Goal: Task Accomplishment & Management: Use online tool/utility

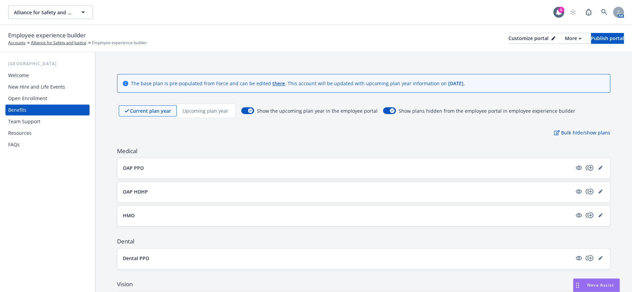
scroll to position [95, 0]
click at [593, 285] on span "Nova Assist" at bounding box center [600, 285] width 27 height 6
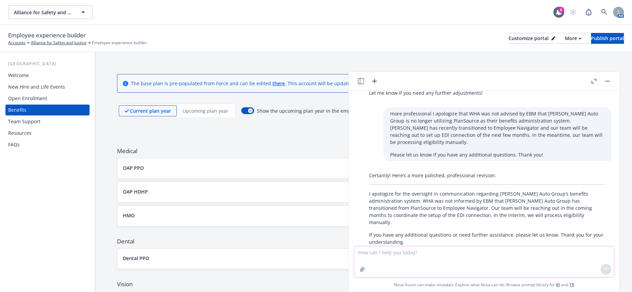
click at [415, 262] on textarea at bounding box center [484, 261] width 260 height 31
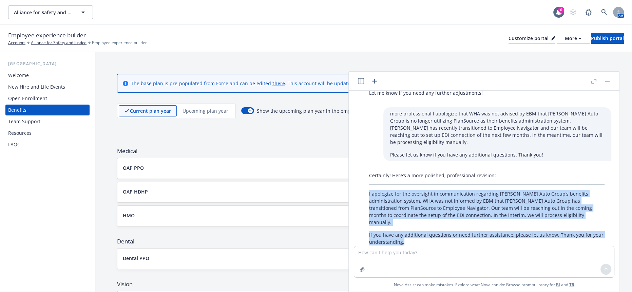
drag, startPoint x: 404, startPoint y: 222, endPoint x: 362, endPoint y: 179, distance: 60.0
click at [362, 179] on div "Certainly! Here’s a more polished, professional revision: I apologize for the o…" at bounding box center [486, 211] width 249 height 85
click at [392, 190] on p "I apologize for the oversight in communication regarding Hopkins Auto Group’s b…" at bounding box center [486, 208] width 235 height 36
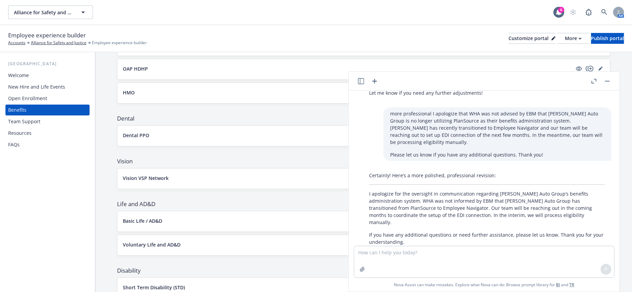
scroll to position [188, 0]
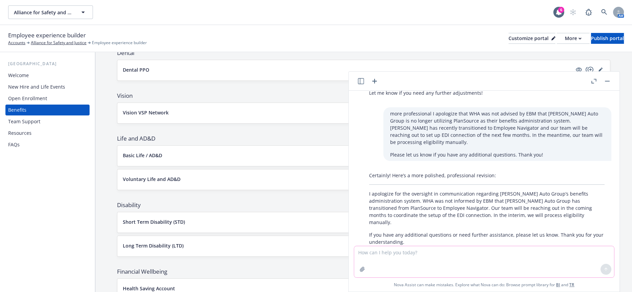
click at [477, 256] on textarea at bounding box center [484, 261] width 260 height 31
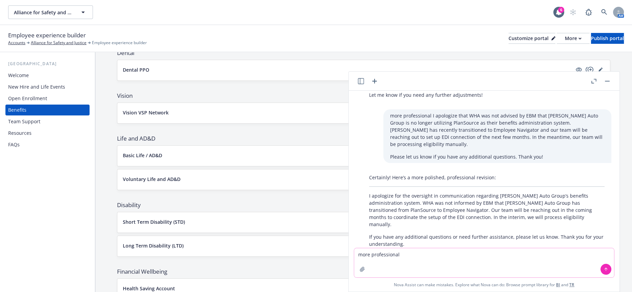
paste textarea "Please find attached the updated benefits overview with the typo error fixed on…"
type textarea "more professional Please find attached the updated benefits overview with the t…"
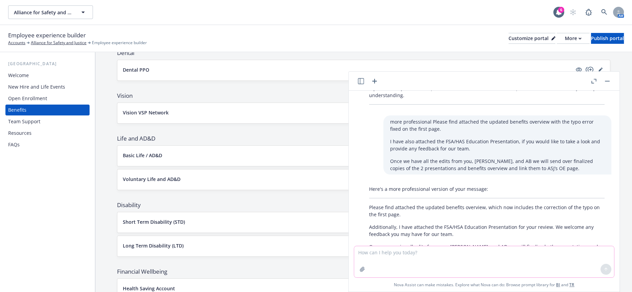
scroll to position [252, 0]
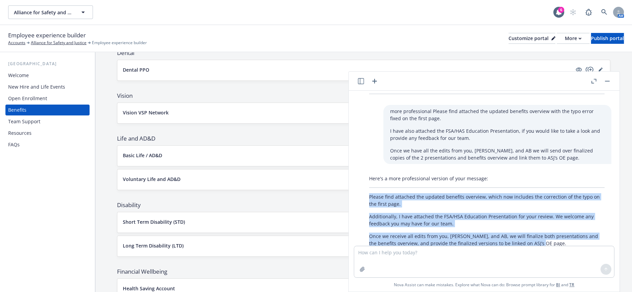
drag, startPoint x: 539, startPoint y: 212, endPoint x: 355, endPoint y: 168, distance: 189.6
click at [355, 168] on div "more professional For now, I do not think a call is need but once we get closer…" at bounding box center [483, 168] width 265 height 155
copy div "Please find attached the updated benefits overview, which now includes the corr…"
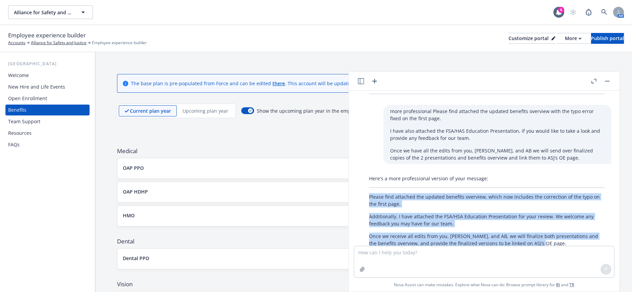
click at [610, 81] on rect "button" at bounding box center [607, 81] width 5 height 1
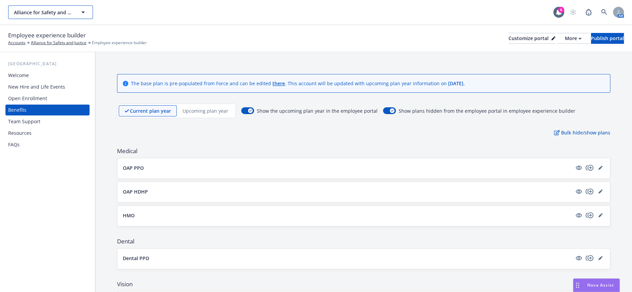
click at [52, 15] on button "Alliance for Safety and Justice" at bounding box center [50, 12] width 85 height 14
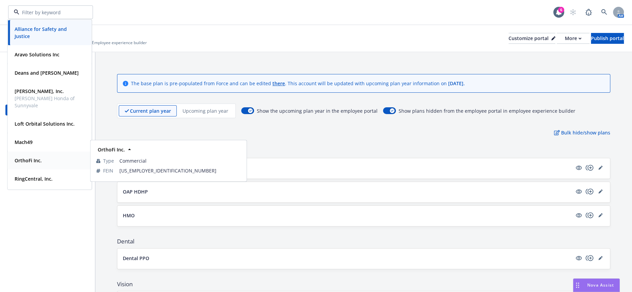
click at [45, 163] on div "OrthoFi Inc." at bounding box center [49, 160] width 75 height 10
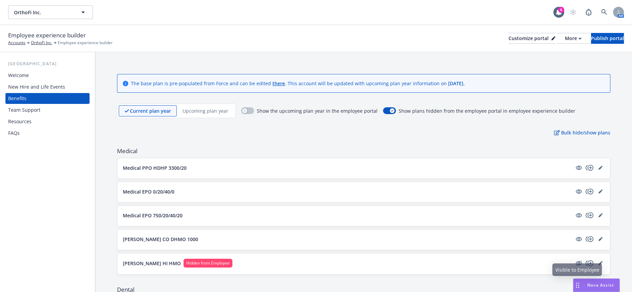
click at [584, 285] on div "Nova Assist" at bounding box center [601, 285] width 38 height 6
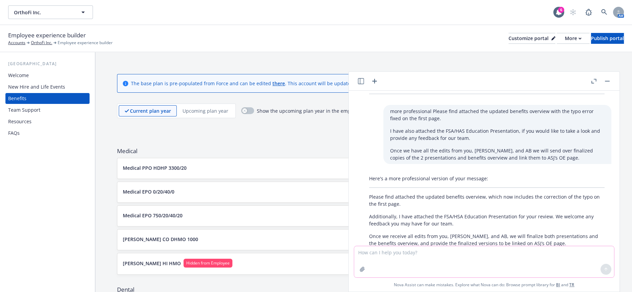
click at [405, 249] on textarea at bounding box center [484, 261] width 260 height 31
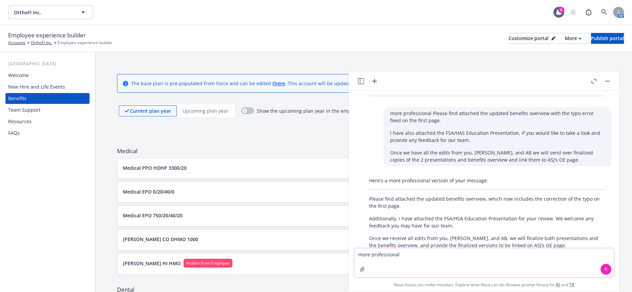
paste textarea "All Contracts and Evidence of Coverage (EOC) have been reviewed by the Newfront…"
type textarea "more professional All Contracts and Evidence of Coverage (EOC) have been review…"
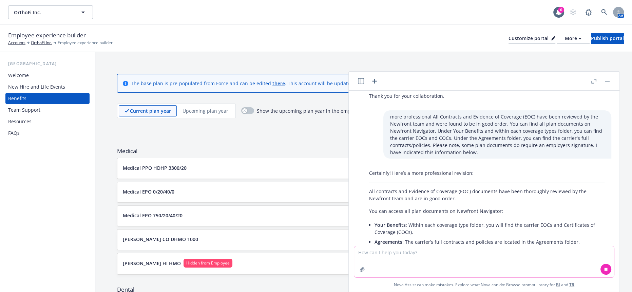
scroll to position [423, 0]
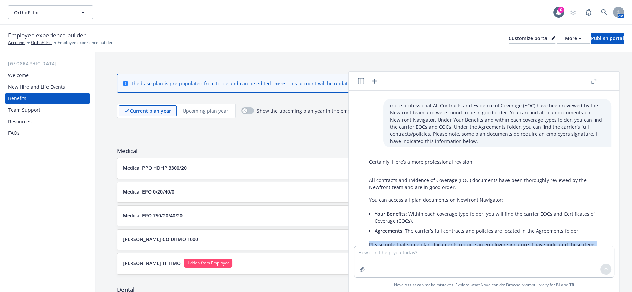
drag, startPoint x: 545, startPoint y: 227, endPoint x: 362, endPoint y: 199, distance: 184.3
click at [362, 199] on div "Certainly! Here’s a more professional revision: All contracts and Evidence of C…" at bounding box center [486, 212] width 249 height 115
click at [424, 241] on p "Please note that some plan documents require an employer signature. I have indi…" at bounding box center [486, 248] width 235 height 14
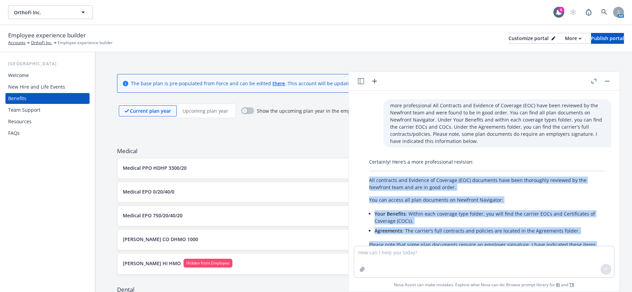
drag, startPoint x: 419, startPoint y: 214, endPoint x: 363, endPoint y: 136, distance: 96.0
click at [363, 155] on div "Certainly! Here’s a more professional revision: All contracts and Evidence of C…" at bounding box center [486, 212] width 249 height 115
copy div "All contracts and Evidence of Coverage (EOC) documents have been thoroughly rev…"
click at [239, 129] on div "Bulk hide/show plans" at bounding box center [363, 132] width 493 height 7
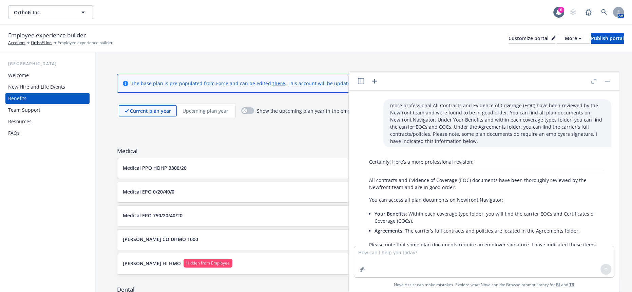
click at [609, 82] on button "button" at bounding box center [607, 81] width 8 height 8
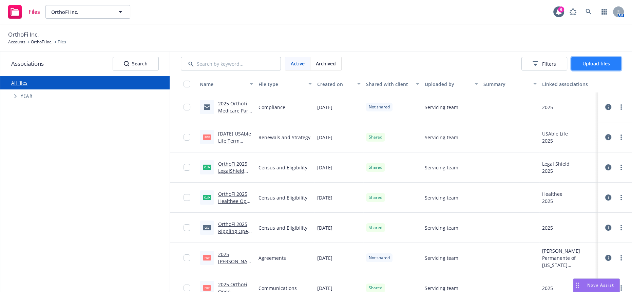
click at [587, 61] on span "Upload files" at bounding box center [596, 63] width 27 height 6
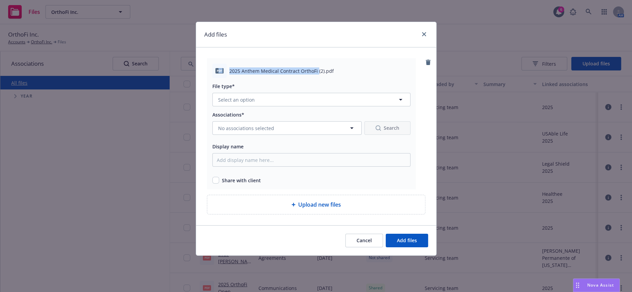
drag, startPoint x: 315, startPoint y: 64, endPoint x: 217, endPoint y: 65, distance: 97.4
click at [217, 65] on div "pdf 2025 Anthem Medical Contract OrthoFi (2).pdf" at bounding box center [311, 71] width 198 height 14
copy div "df 2025 Anthem Medical Contract OrthoFi"
click at [244, 96] on span "Select an option" at bounding box center [236, 99] width 37 height 7
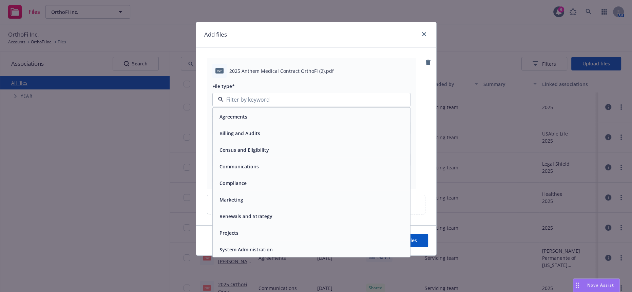
click at [252, 113] on div "Agreements" at bounding box center [311, 117] width 189 height 10
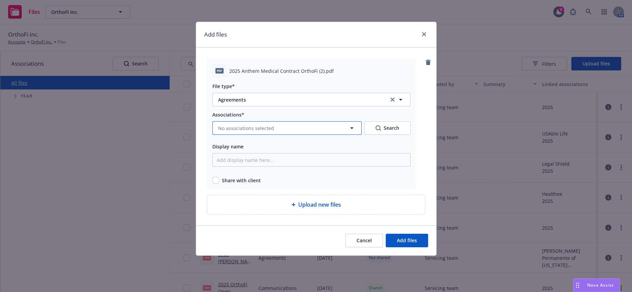
click at [233, 125] on span "No associations selected" at bounding box center [246, 128] width 56 height 7
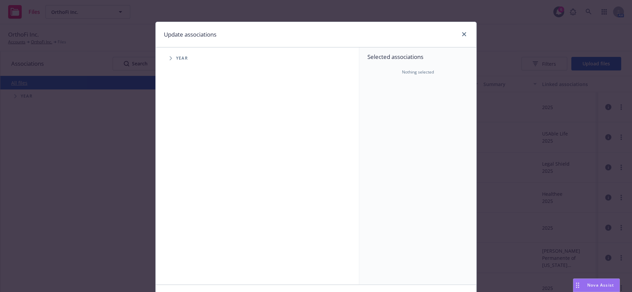
click at [170, 56] on icon "Tree Example" at bounding box center [171, 58] width 2 height 4
click at [187, 148] on input "Tree Example" at bounding box center [188, 151] width 7 height 7
checkbox input "true"
click at [178, 149] on icon "Tree Example" at bounding box center [179, 151] width 3 height 4
click at [187, 164] on icon "Tree Example" at bounding box center [188, 166] width 3 height 4
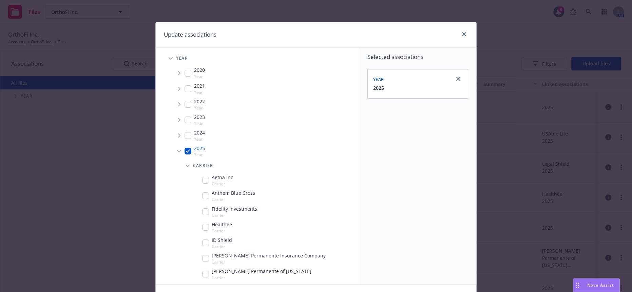
click at [203, 193] on input "Tree Example" at bounding box center [205, 196] width 7 height 7
checkbox input "true"
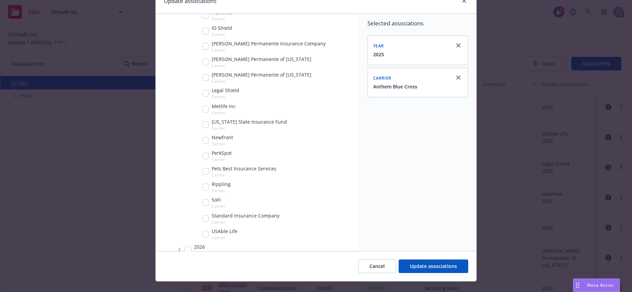
scroll to position [41, 0]
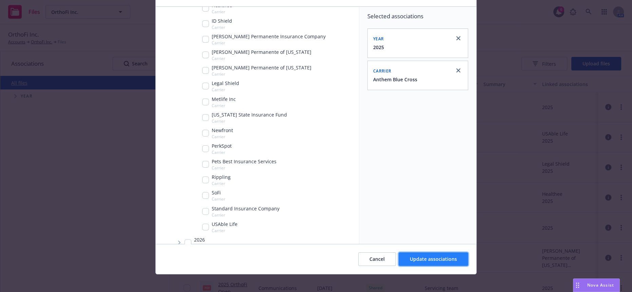
click at [410, 256] on span "Update associations" at bounding box center [433, 259] width 47 height 6
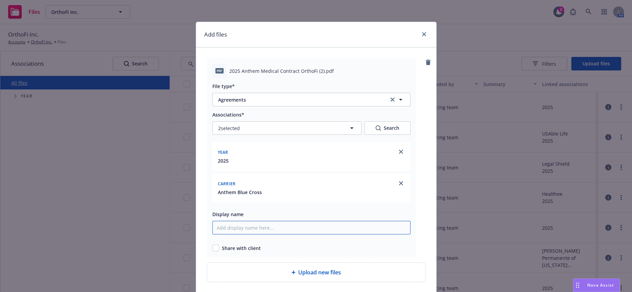
click at [227, 221] on input "Display name" at bounding box center [311, 228] width 198 height 14
paste input "df 2025 Anthem Medical Contract OrthoFi"
drag, startPoint x: 218, startPoint y: 215, endPoint x: 188, endPoint y: 213, distance: 30.6
click at [188, 213] on div "Add files pdf 2025 Anthem Medical Contract OrthoFi (2).pdf File type* Agreement…" at bounding box center [316, 146] width 632 height 292
type input "2025 Anthem Medical Contract OrthoFi"
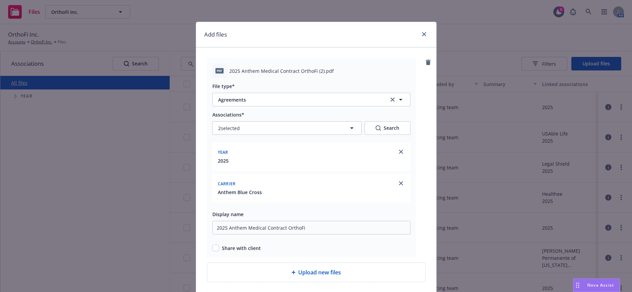
click at [215, 245] on div "Share with client" at bounding box center [311, 248] width 198 height 7
click at [212, 245] on input "checkbox" at bounding box center [215, 248] width 7 height 7
checkbox input "true"
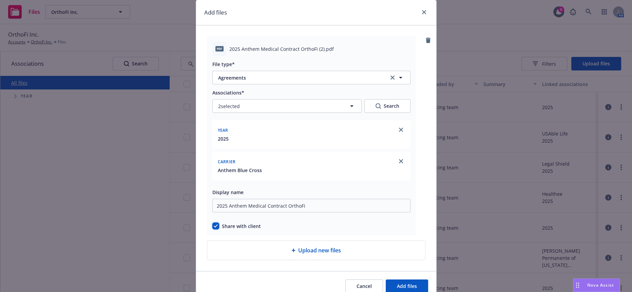
scroll to position [34, 0]
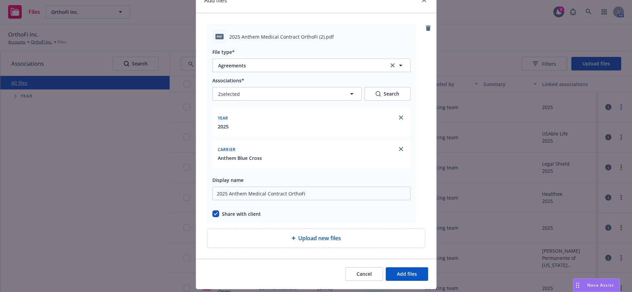
click at [362, 234] on div "Upload new files" at bounding box center [316, 238] width 207 height 8
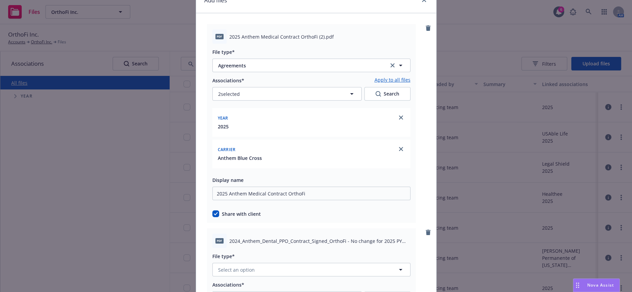
scroll to position [164, 0]
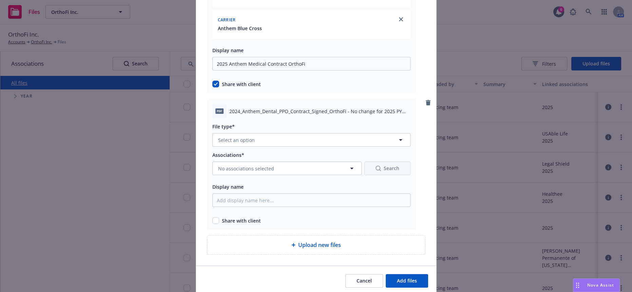
click at [229, 108] on span "2024_Anthem_Dental_PPO_Contract_Signed_OrthoFi - No change for 2025 PY (2).pdf" at bounding box center [319, 111] width 181 height 7
drag, startPoint x: 225, startPoint y: 98, endPoint x: 340, endPoint y: 95, distance: 115.0
click at [340, 108] on span "2024_Anthem_Dental_PPO_Contract_Signed_OrthoFi - No change for 2025 PY (2).pdf" at bounding box center [319, 111] width 181 height 7
copy span "2024_Anthem_Dental_PPO_Contract_Signed_OrthoFi"
click at [251, 133] on button "Select an option" at bounding box center [311, 140] width 198 height 14
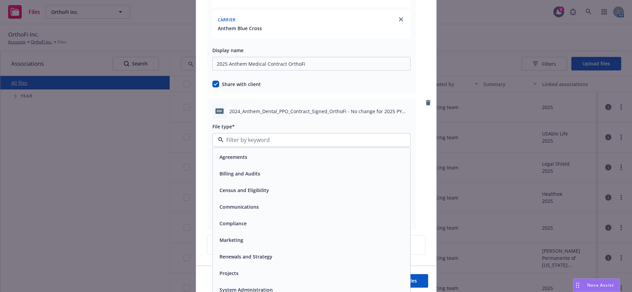
click at [252, 148] on div "Agreements" at bounding box center [311, 157] width 197 height 18
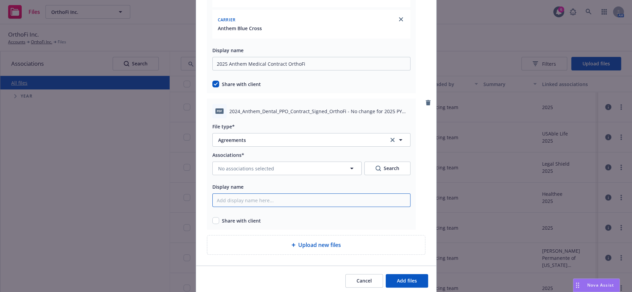
click at [227, 71] on input "Display name" at bounding box center [311, 64] width 198 height 14
paste input "2024_Anthem_Dental_PPO_Contract_Signed_OrthoFi"
type input "2024_Anthem_Dental_PPO_Contract_Signed_OrthoFi"
click at [247, 165] on span "No associations selected" at bounding box center [246, 168] width 56 height 7
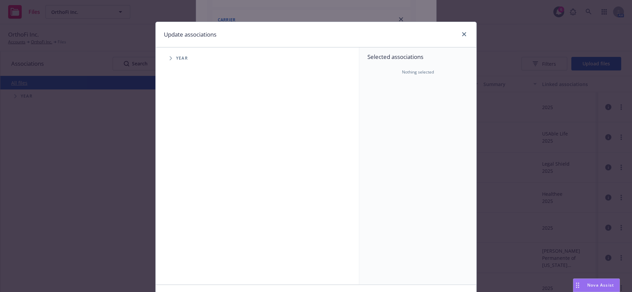
click at [165, 57] on span "Tree Example" at bounding box center [170, 58] width 11 height 11
click at [186, 148] on input "Tree Example" at bounding box center [188, 151] width 7 height 7
checkbox input "true"
click at [177, 146] on span "Tree Example" at bounding box center [179, 151] width 11 height 11
click at [187, 164] on icon "Tree Example" at bounding box center [188, 166] width 3 height 4
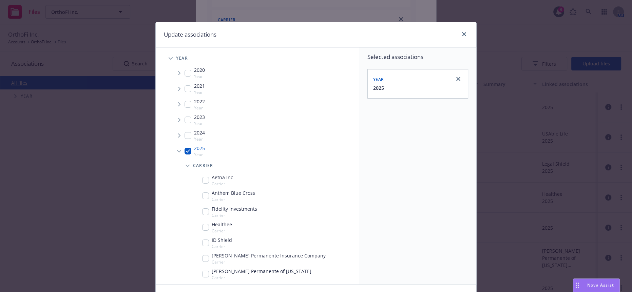
click at [202, 193] on input "Tree Example" at bounding box center [205, 196] width 7 height 7
checkbox input "true"
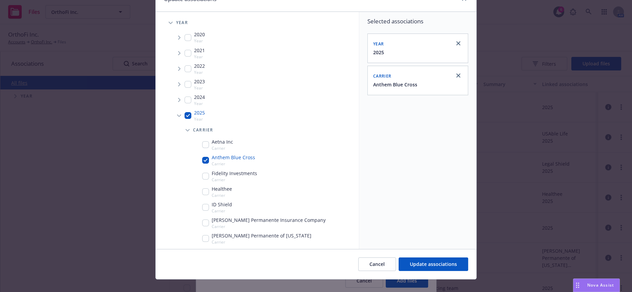
scroll to position [41, 0]
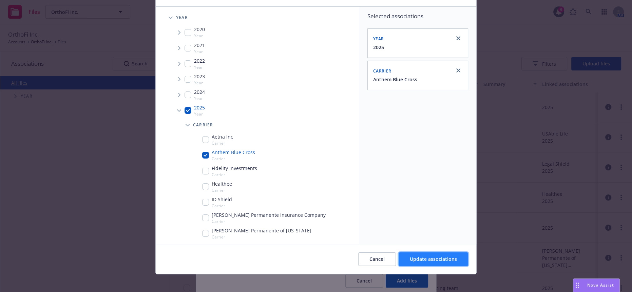
click at [439, 258] on span "Update associations" at bounding box center [433, 259] width 47 height 6
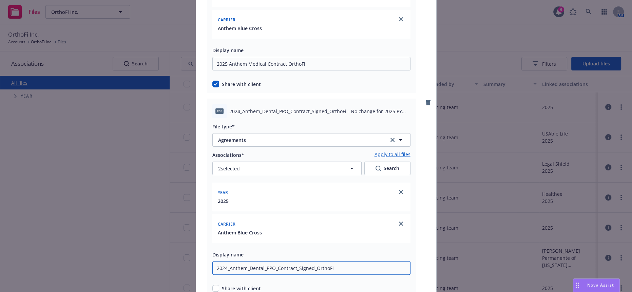
click at [226, 71] on input "2024_Anthem_Dental_PPO_Contract_Signed_OrthoFi" at bounding box center [311, 64] width 198 height 14
type input "2024 Anthem Dental PPO Contract OrthoFi"
click at [212, 285] on input "checkbox" at bounding box center [215, 288] width 7 height 7
checkbox input "true"
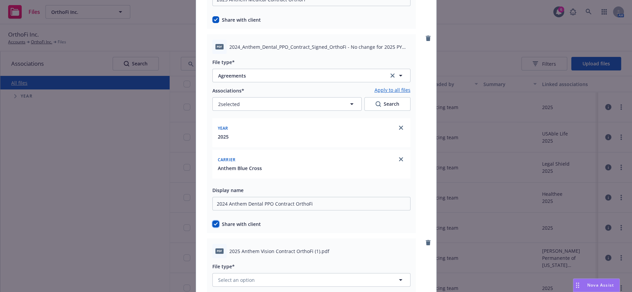
scroll to position [359, 0]
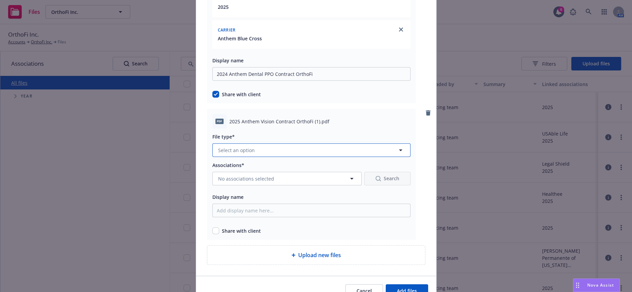
click at [244, 147] on span "Select an option" at bounding box center [236, 150] width 37 height 7
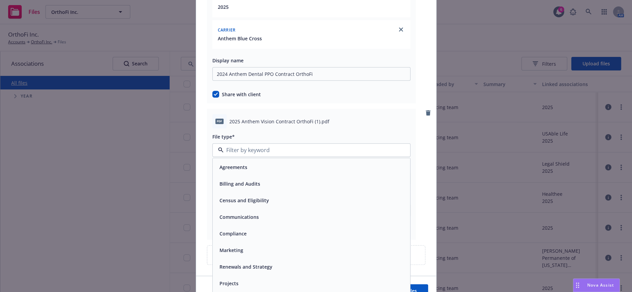
click at [246, 163] on div "Agreements" at bounding box center [311, 168] width 189 height 10
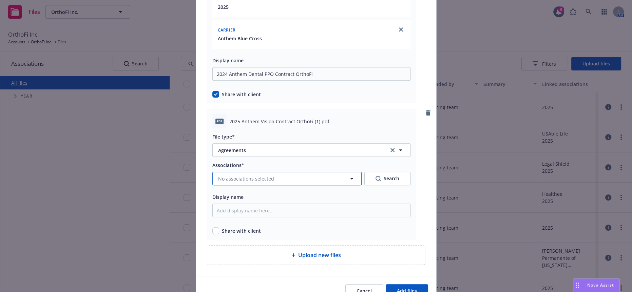
click at [239, 175] on span "No associations selected" at bounding box center [246, 178] width 56 height 7
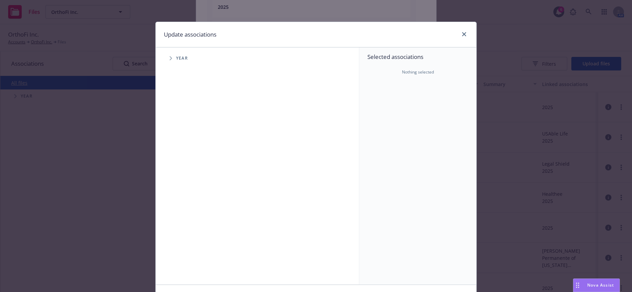
click at [170, 56] on icon "Tree Example" at bounding box center [171, 58] width 2 height 4
click at [185, 148] on input "Tree Example" at bounding box center [188, 151] width 7 height 7
checkbox input "true"
click at [180, 147] on span "Tree Example" at bounding box center [179, 151] width 11 height 11
click at [183, 160] on span "Tree Example" at bounding box center [187, 165] width 11 height 11
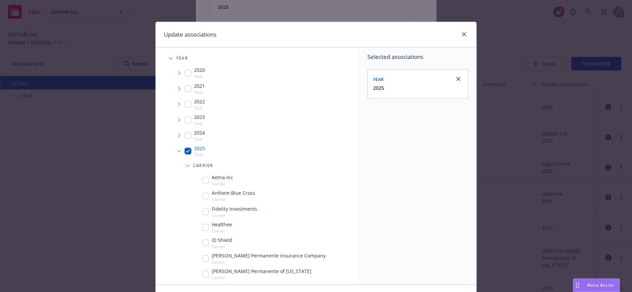
click at [204, 193] on input "Tree Example" at bounding box center [205, 196] width 7 height 7
checkbox input "true"
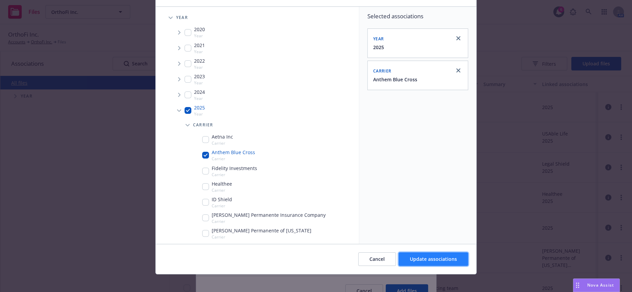
click at [419, 260] on button "Update associations" at bounding box center [434, 260] width 70 height 14
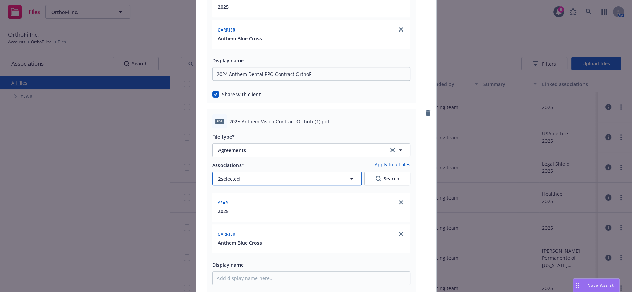
click at [328, 172] on button "2 selected" at bounding box center [286, 179] width 149 height 14
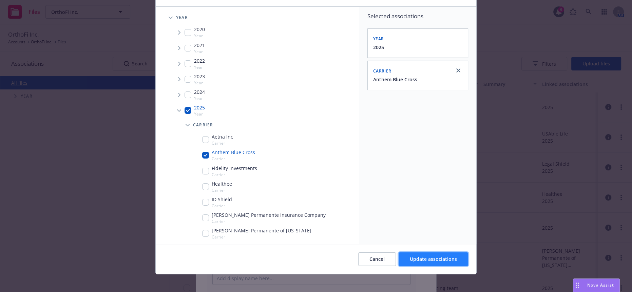
click at [428, 257] on span "Update associations" at bounding box center [433, 259] width 47 height 6
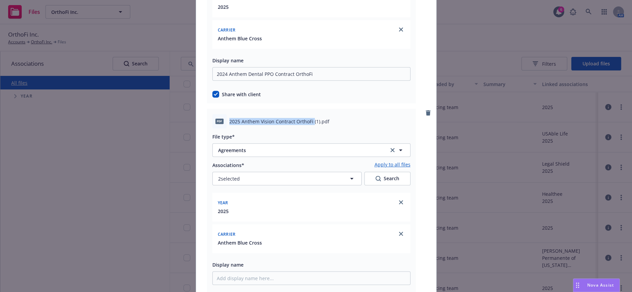
drag, startPoint x: 308, startPoint y: 98, endPoint x: 225, endPoint y: 100, distance: 83.5
click at [229, 118] on span "2025 Anthem Vision Contract OrthoFi (1).pdf" at bounding box center [279, 121] width 100 height 7
copy span "2025 Anthem Vision Contract OrthoFi"
paste input "2025 Anthem Vision Contract OrthoFi"
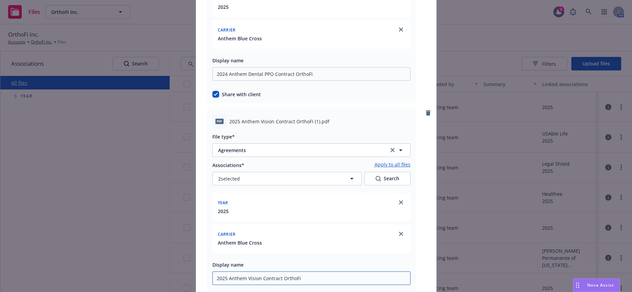
scroll to position [423, 0]
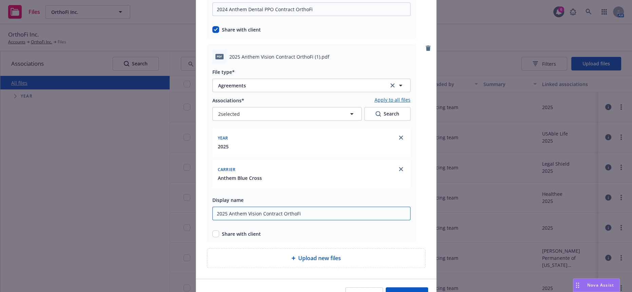
type input "2025 Anthem Vision Contract OrthoFi"
click at [212, 231] on input "checkbox" at bounding box center [215, 234] width 7 height 7
checkbox input "true"
click at [412, 291] on span "Add files" at bounding box center [407, 294] width 20 height 6
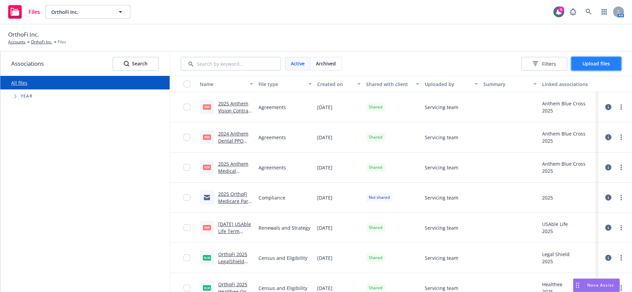
click at [593, 60] on span "Upload files" at bounding box center [596, 63] width 27 height 6
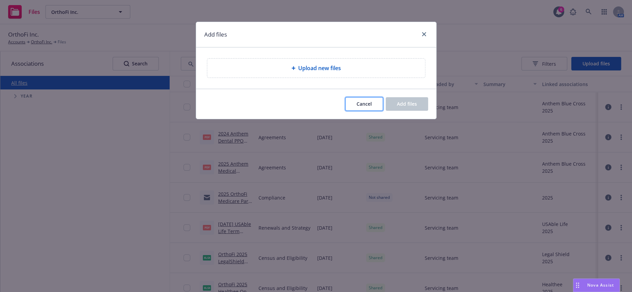
click at [367, 101] on span "Cancel" at bounding box center [364, 104] width 15 height 6
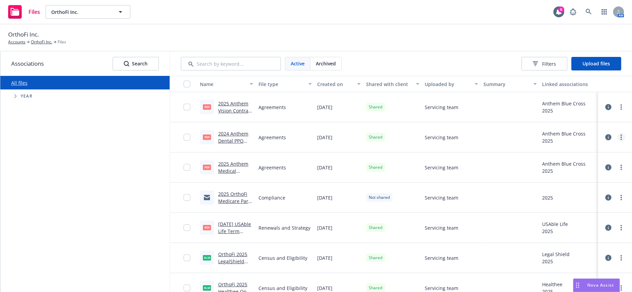
click at [618, 133] on link "more" at bounding box center [621, 137] width 8 height 8
click at [574, 179] on link "Edit" at bounding box center [586, 186] width 68 height 14
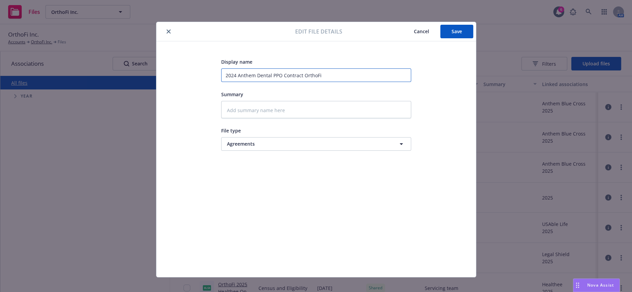
click at [233, 75] on input "2024 Anthem Dental PPO Contract OrthoFi" at bounding box center [316, 76] width 190 height 14
type textarea "x"
type input "202 Anthem Dental PPO Contract OrthoFi"
type textarea "x"
type input "2025 Anthem Dental PPO Contract OrthoFi"
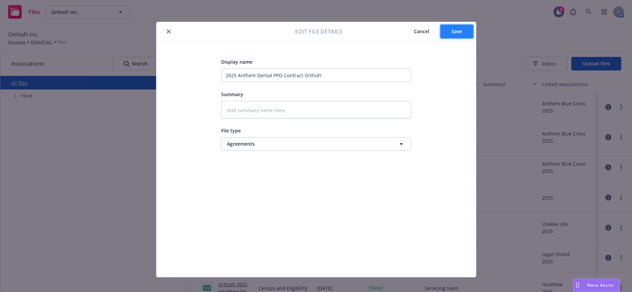
click at [452, 34] on span "Save" at bounding box center [457, 31] width 11 height 6
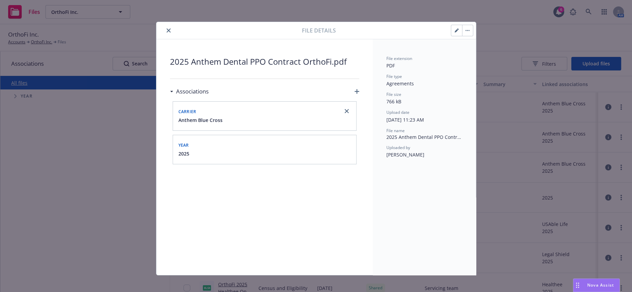
click at [165, 29] on button "close" at bounding box center [169, 30] width 8 height 8
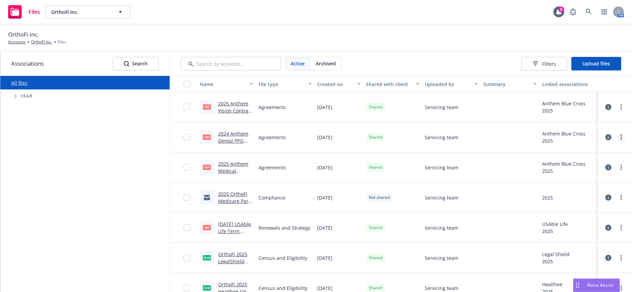
click at [617, 133] on link "more" at bounding box center [621, 137] width 8 height 8
click at [567, 179] on link "Edit" at bounding box center [586, 186] width 68 height 14
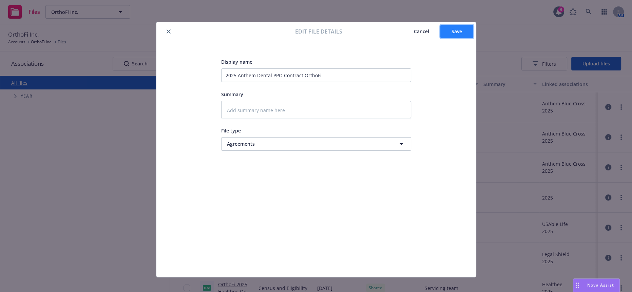
click at [461, 34] on button "Save" at bounding box center [456, 32] width 33 height 14
type textarea "x"
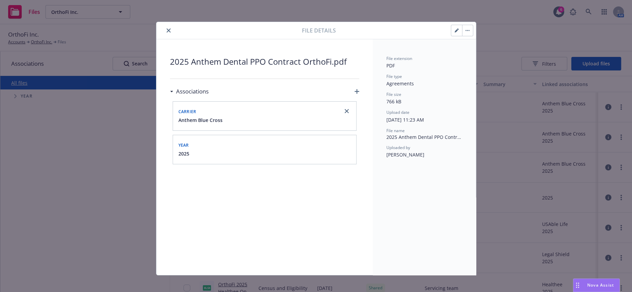
click at [167, 29] on icon "close" at bounding box center [169, 30] width 4 height 4
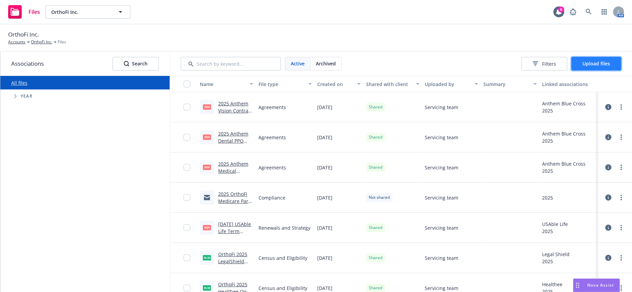
click at [587, 57] on button "Upload files" at bounding box center [596, 64] width 50 height 14
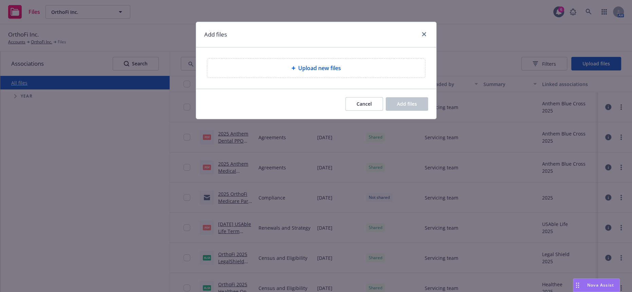
click at [337, 71] on div "Upload new files" at bounding box center [316, 68] width 218 height 19
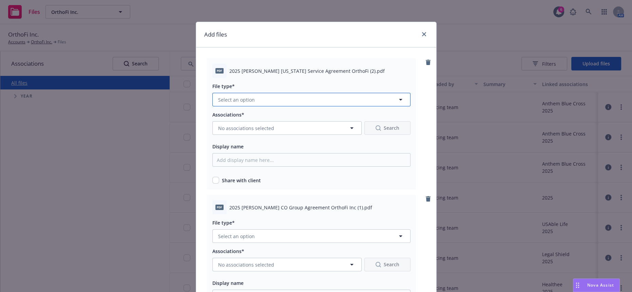
click at [255, 96] on button "Select an option" at bounding box center [311, 100] width 198 height 14
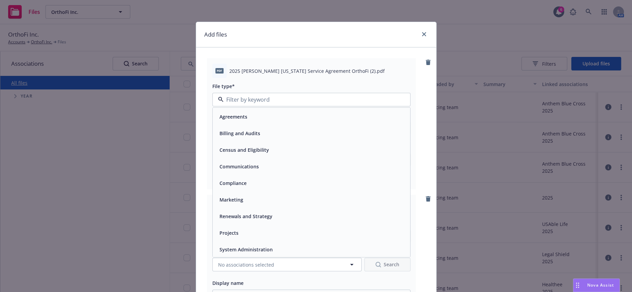
click at [245, 113] on div "Agreements" at bounding box center [311, 117] width 189 height 10
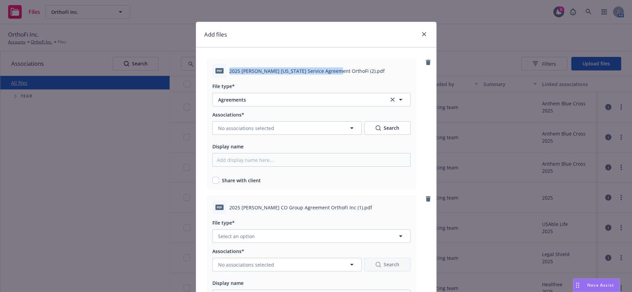
drag, startPoint x: 225, startPoint y: 69, endPoint x: 328, endPoint y: 71, distance: 102.8
click at [328, 71] on span "2025 Kaiser Hawaii Service Agreement OrthoFi (2).pdf" at bounding box center [306, 71] width 155 height 7
copy span "2025 Kaiser Hawaii Service Agreement OrthoFi"
click at [264, 125] on span "No associations selected" at bounding box center [246, 128] width 56 height 7
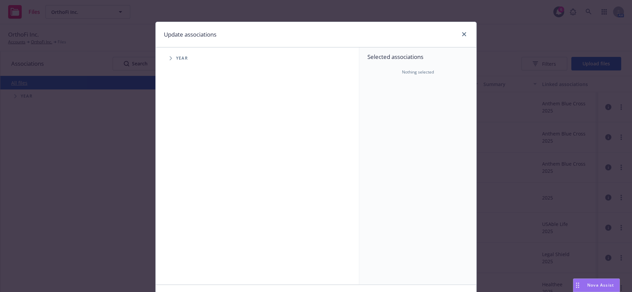
click at [170, 57] on icon "Tree Example" at bounding box center [171, 58] width 3 height 4
click at [185, 148] on input "Tree Example" at bounding box center [188, 151] width 7 height 7
checkbox input "true"
click at [178, 149] on icon "Tree Example" at bounding box center [179, 151] width 2 height 4
click at [187, 164] on icon "Tree Example" at bounding box center [188, 166] width 3 height 4
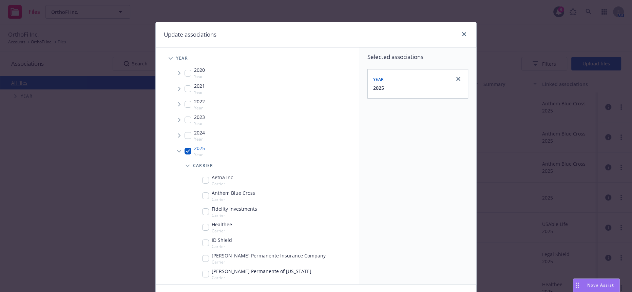
scroll to position [151, 0]
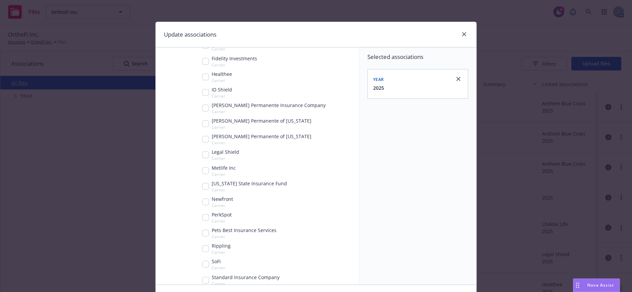
click at [203, 136] on input "Tree Example" at bounding box center [205, 139] width 7 height 7
checkbox input "true"
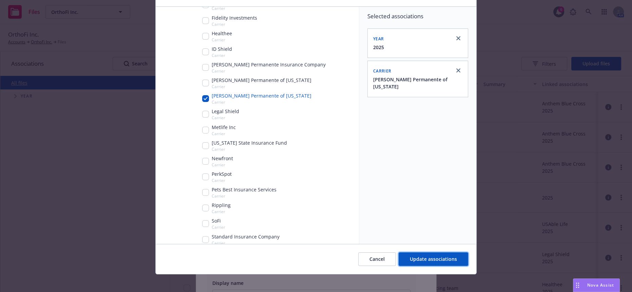
click at [435, 258] on span "Update associations" at bounding box center [433, 259] width 47 height 6
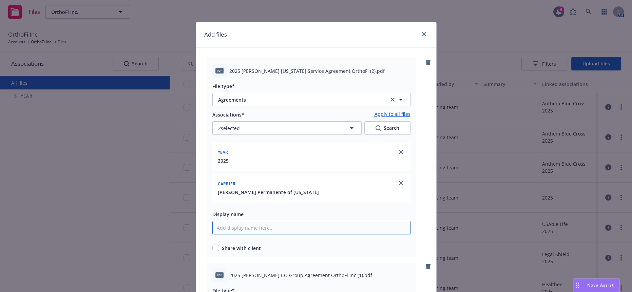
click at [226, 221] on input "Display name" at bounding box center [311, 228] width 198 height 14
paste input "2025 Kaiser Hawaii Service Agreement OrthoFi"
type input "2025 Kaiser Hawaii Service Agreement OrthoFi"
click at [223, 245] on span "Share with client" at bounding box center [241, 248] width 39 height 7
click at [212, 245] on input "checkbox" at bounding box center [215, 248] width 7 height 7
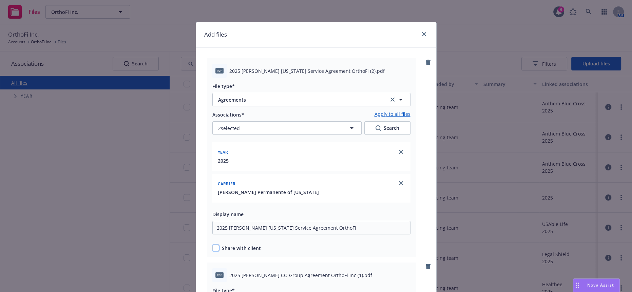
checkbox input "true"
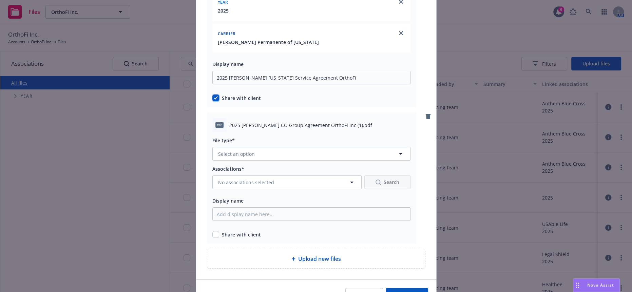
scroll to position [151, 0]
drag, startPoint x: 225, startPoint y: 112, endPoint x: 325, endPoint y: 114, distance: 100.4
click at [325, 121] on span "2025 Kaiser CO Group Agreement OrthoFi Inc (1).pdf" at bounding box center [300, 124] width 143 height 7
copy span "2025 Kaiser CO Group Agreement OrthoFi Inc"
click at [244, 150] on span "Select an option" at bounding box center [236, 153] width 37 height 7
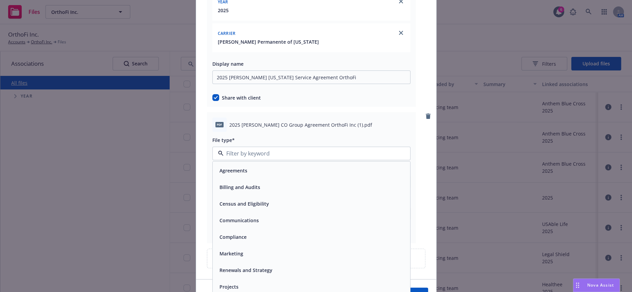
click at [240, 167] on span "Agreements" at bounding box center [234, 170] width 28 height 7
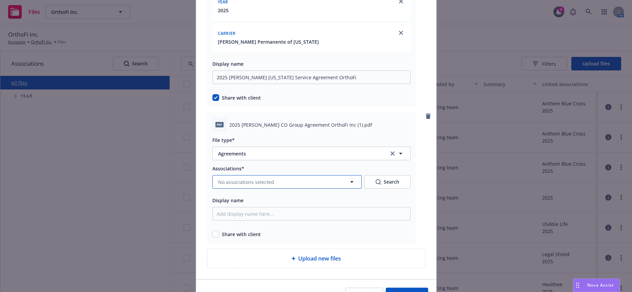
click at [239, 179] on span "No associations selected" at bounding box center [246, 182] width 56 height 7
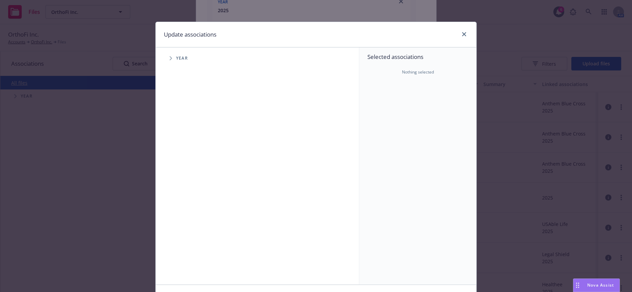
click at [170, 56] on icon "Tree Example" at bounding box center [171, 58] width 3 height 4
click at [185, 148] on input "Tree Example" at bounding box center [188, 151] width 7 height 7
checkbox input "true"
click at [178, 146] on span "Tree Example" at bounding box center [179, 151] width 11 height 11
click at [187, 164] on icon "Tree Example" at bounding box center [188, 166] width 3 height 4
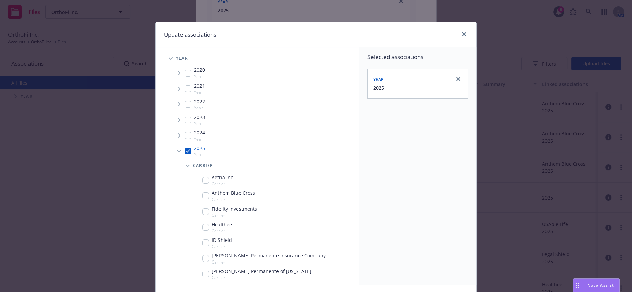
scroll to position [113, 0]
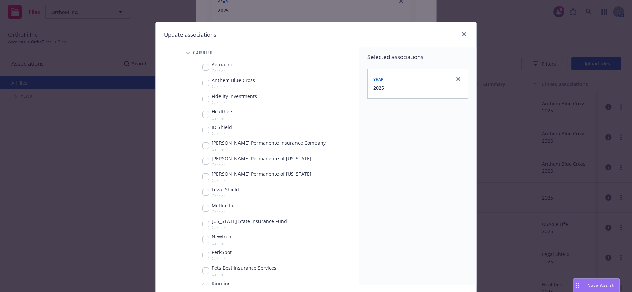
click at [207, 158] on div "Kaiser Permanente of Colorado Carrier" at bounding box center [256, 161] width 109 height 13
checkbox input "true"
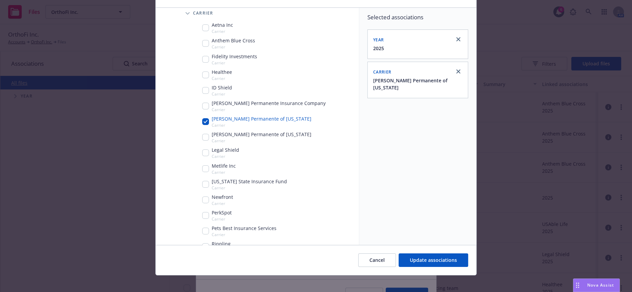
scroll to position [41, 0]
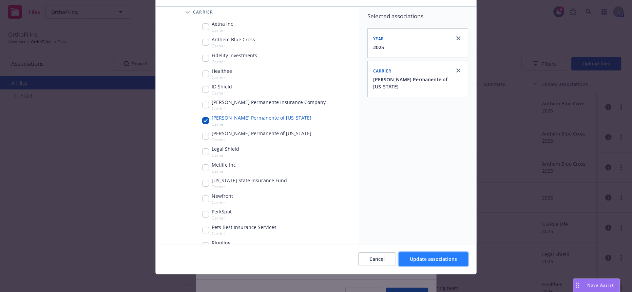
click at [426, 260] on button "Update associations" at bounding box center [434, 260] width 70 height 14
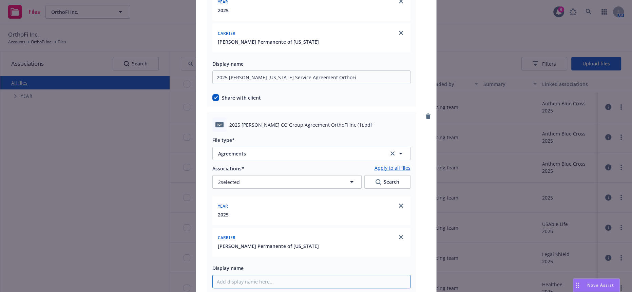
click at [222, 84] on input "Display name" at bounding box center [311, 78] width 198 height 14
paste input "2025 Kaiser CO Group Agreement OrthoFi Inc"
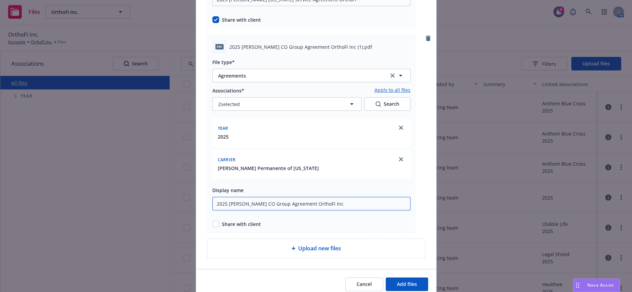
type input "2025 Kaiser CO Group Agreement OrthoFi Inc"
click at [212, 221] on input "checkbox" at bounding box center [215, 224] width 7 height 7
checkbox input "true"
click at [397, 281] on span "Add files" at bounding box center [407, 284] width 20 height 6
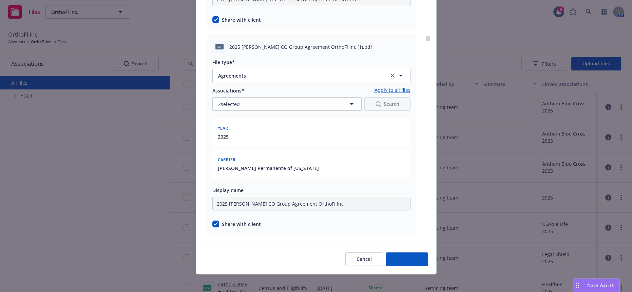
scroll to position [202, 0]
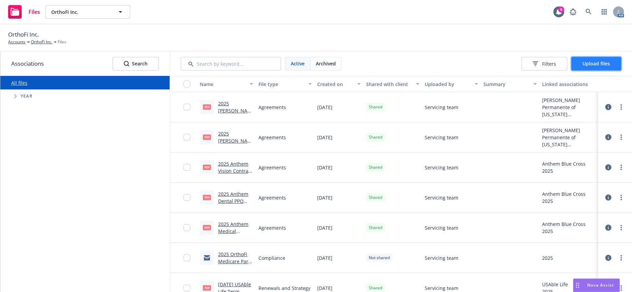
click at [595, 61] on span "Upload files" at bounding box center [596, 63] width 27 height 6
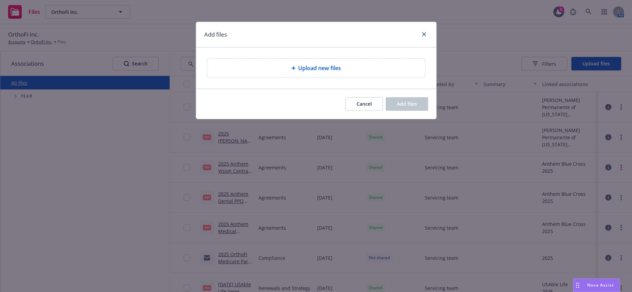
click at [311, 64] on span "Upload new files" at bounding box center [319, 68] width 43 height 8
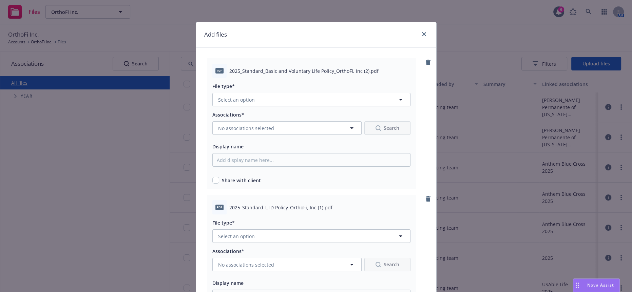
click at [253, 85] on div "File type*" at bounding box center [311, 86] width 198 height 8
click at [245, 107] on div at bounding box center [311, 109] width 198 height 4
click at [247, 99] on button "Select an option" at bounding box center [311, 100] width 198 height 14
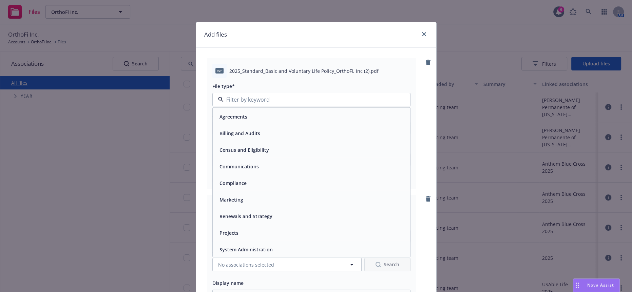
click at [244, 117] on div "Agreements" at bounding box center [311, 117] width 197 height 18
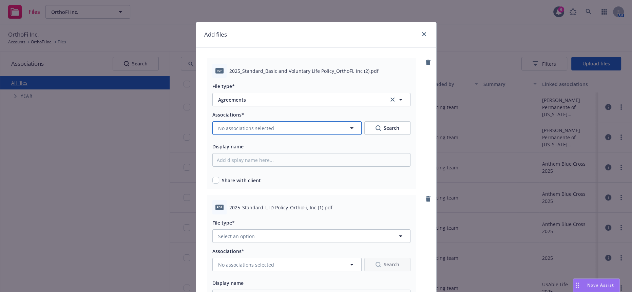
click at [246, 125] on span "No associations selected" at bounding box center [246, 128] width 56 height 7
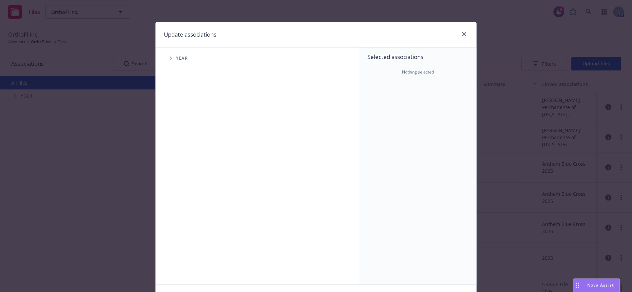
click at [169, 53] on span "Tree Example" at bounding box center [170, 58] width 11 height 11
click at [185, 148] on input "Tree Example" at bounding box center [188, 151] width 7 height 7
checkbox input "true"
click at [176, 146] on span "Tree Example" at bounding box center [179, 151] width 11 height 11
click at [186, 163] on span "Tree Example" at bounding box center [187, 165] width 11 height 11
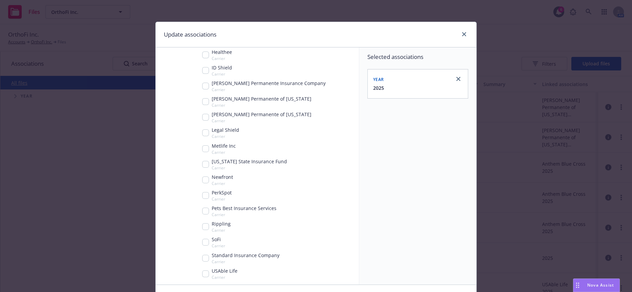
scroll to position [179, 0]
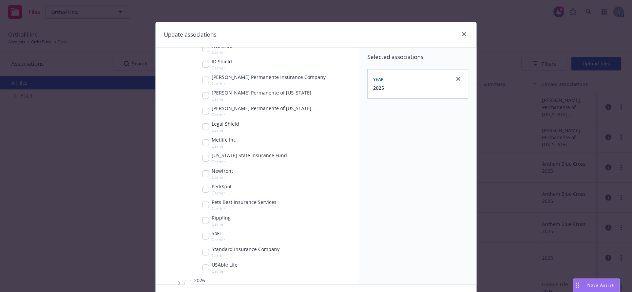
click at [204, 249] on input "Tree Example" at bounding box center [205, 252] width 7 height 7
checkbox input "true"
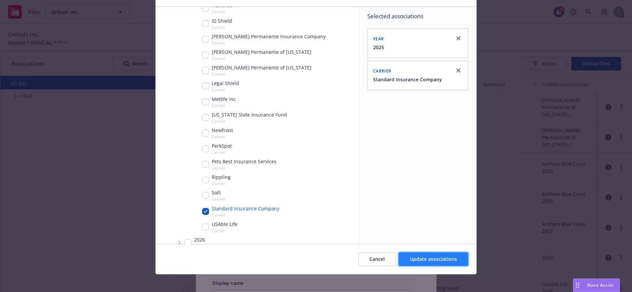
click at [427, 253] on button "Update associations" at bounding box center [434, 260] width 70 height 14
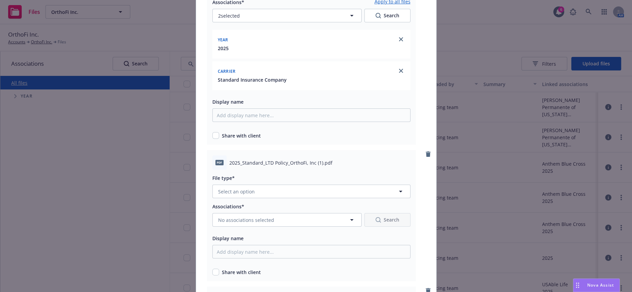
scroll to position [113, 0]
click at [212, 132] on input "checkbox" at bounding box center [215, 135] width 7 height 7
checkbox input "true"
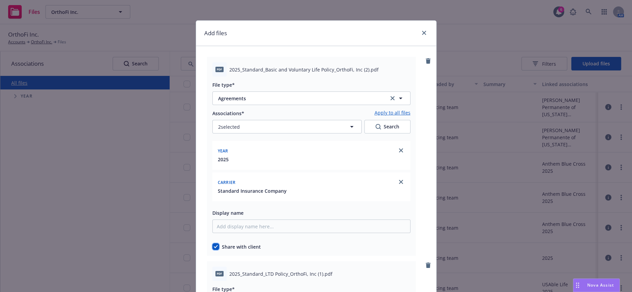
scroll to position [0, 0]
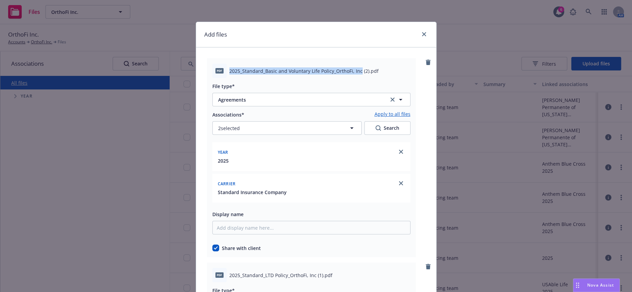
drag, startPoint x: 355, startPoint y: 68, endPoint x: 223, endPoint y: 65, distance: 131.7
click at [223, 65] on div "pdf 2025_Standard_Basic and Voluntary Life Policy_OrthoFi, Inc (2).pdf" at bounding box center [311, 71] width 198 height 14
copy div "2025_Standard_Basic and Voluntary Life Policy_OrthoFi, Inc"
click at [243, 221] on input "Display name" at bounding box center [311, 228] width 198 height 14
paste input "2025_Standard_Basic and Voluntary Life Policy_OrthoFi, Inc"
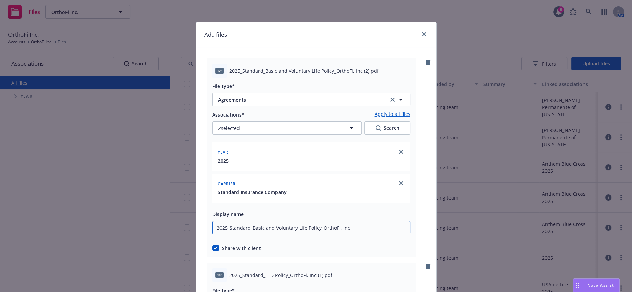
click at [227, 221] on input "2025_Standard_Basic and Voluntary Life Policy_OrthoFi, Inc" at bounding box center [311, 228] width 198 height 14
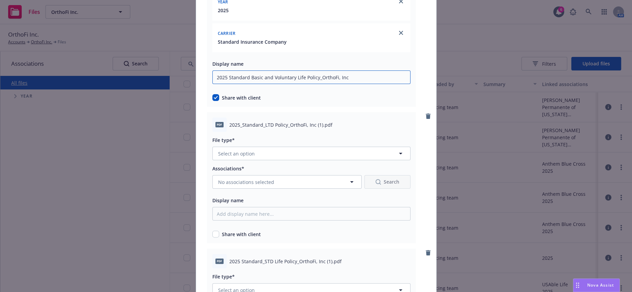
type input "2025 Standard Basic and Voluntary Life Policy_OrthoFi, Inc"
drag, startPoint x: 311, startPoint y: 111, endPoint x: 221, endPoint y: 106, distance: 90.1
click at [221, 118] on div "pdf 2025_Standard_LTD Policy_OrthoFi, Inc (1).pdf" at bounding box center [311, 125] width 198 height 14
copy div "2025_Standard_LTD Policy_OrthoFi, Inc"
click at [264, 147] on button "Select an option" at bounding box center [311, 154] width 198 height 14
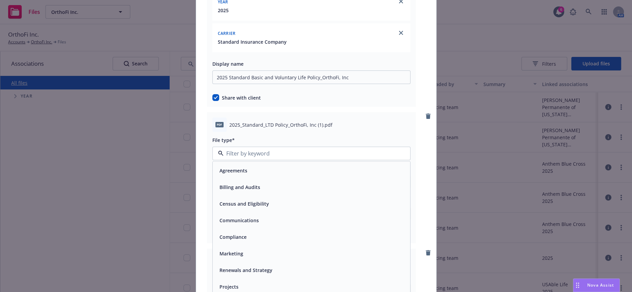
click at [232, 162] on div "Agreements" at bounding box center [311, 171] width 197 height 18
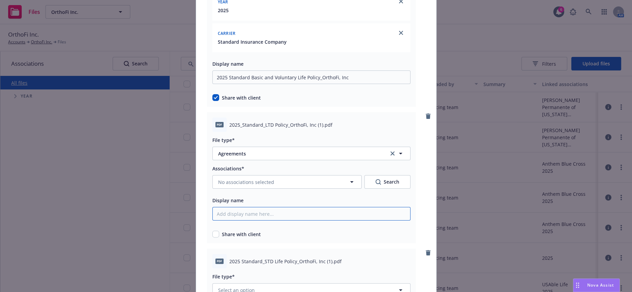
click at [238, 84] on input "Display name" at bounding box center [311, 78] width 198 height 14
paste input "2025_Standard_LTD Policy_OrthoFi, Inc"
type input "2025_Standard_LTD Policy_OrthoFi, Inc"
click at [232, 231] on span "Share with client" at bounding box center [241, 234] width 39 height 7
click at [215, 231] on div "Share with client" at bounding box center [311, 234] width 198 height 7
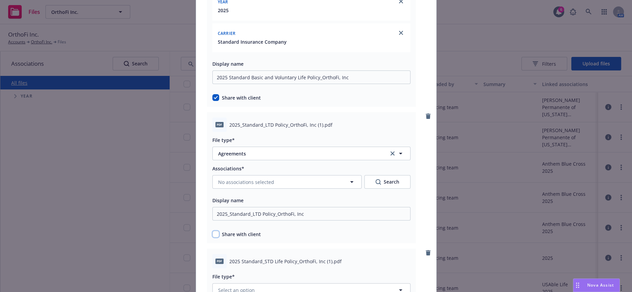
click at [212, 231] on input "checkbox" at bounding box center [215, 234] width 7 height 7
checkbox input "true"
click at [231, 165] on div "Associations* No associations selected Search" at bounding box center [311, 177] width 198 height 24
click at [231, 179] on span "No associations selected" at bounding box center [246, 182] width 56 height 7
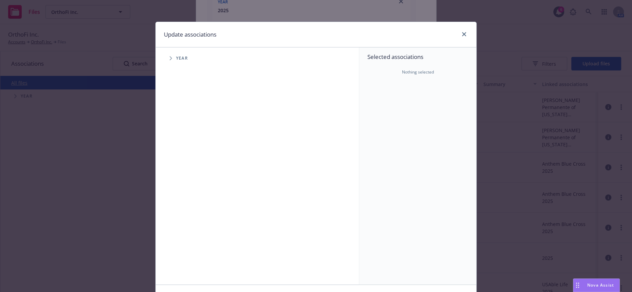
click at [165, 54] on span "Tree Example" at bounding box center [170, 58] width 11 height 11
click at [185, 148] on input "Tree Example" at bounding box center [188, 151] width 7 height 7
checkbox input "true"
click at [178, 149] on icon "Tree Example" at bounding box center [179, 151] width 3 height 4
click at [187, 164] on icon "Tree Example" at bounding box center [188, 166] width 3 height 4
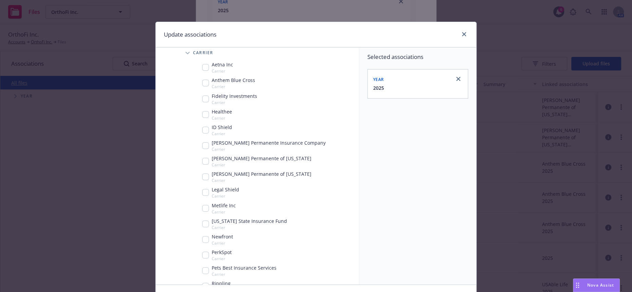
scroll to position [179, 0]
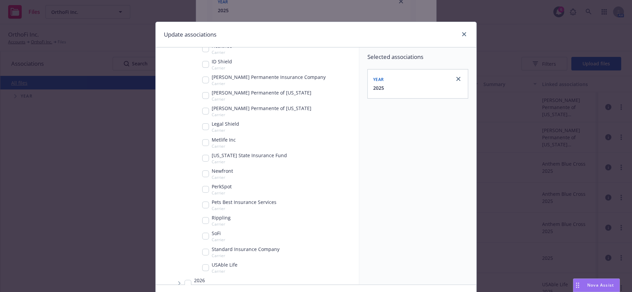
click at [203, 249] on input "Tree Example" at bounding box center [205, 252] width 7 height 7
checkbox input "true"
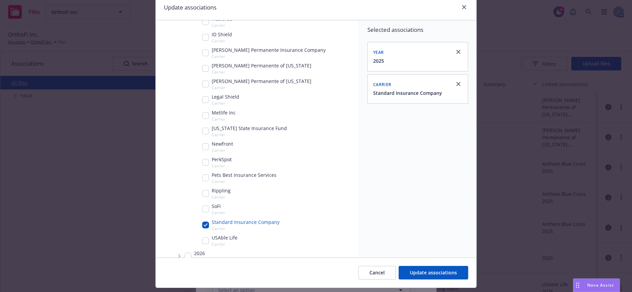
scroll to position [41, 0]
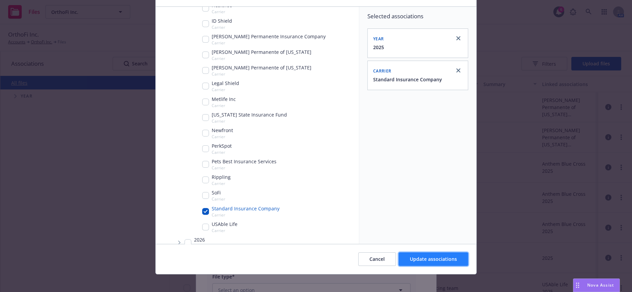
click at [417, 258] on span "Update associations" at bounding box center [433, 259] width 47 height 6
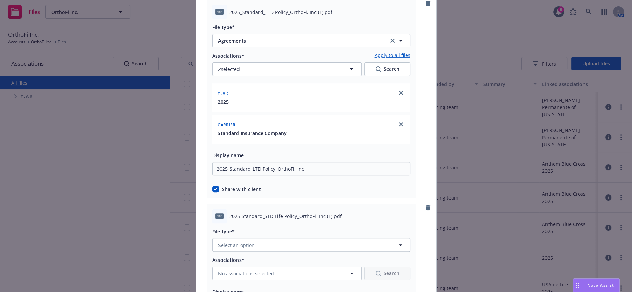
scroll to position [339, 0]
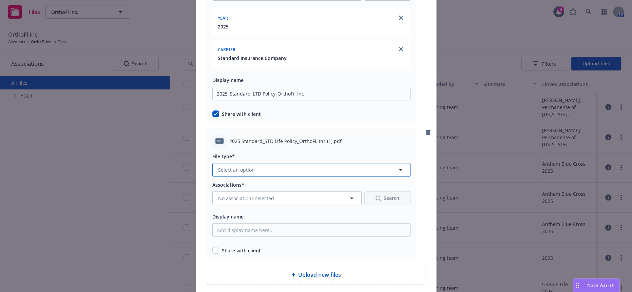
click at [239, 163] on button "Select an option" at bounding box center [311, 170] width 198 height 14
click at [237, 184] on span "Agreements" at bounding box center [234, 187] width 28 height 7
click at [227, 195] on span "No associations selected" at bounding box center [246, 198] width 56 height 7
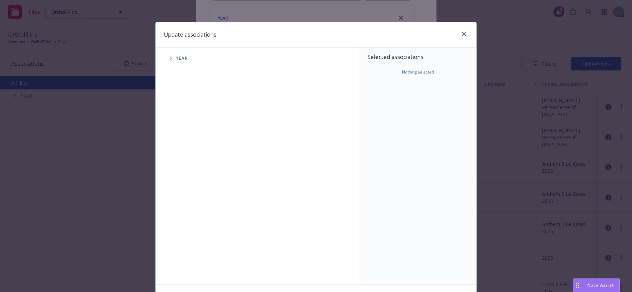
click at [168, 59] on span "Tree Example" at bounding box center [170, 58] width 11 height 11
click at [185, 148] on input "Tree Example" at bounding box center [188, 151] width 7 height 7
checkbox input "true"
click at [178, 146] on span "Tree Example" at bounding box center [179, 151] width 11 height 11
click at [187, 164] on icon "Tree Example" at bounding box center [188, 166] width 3 height 4
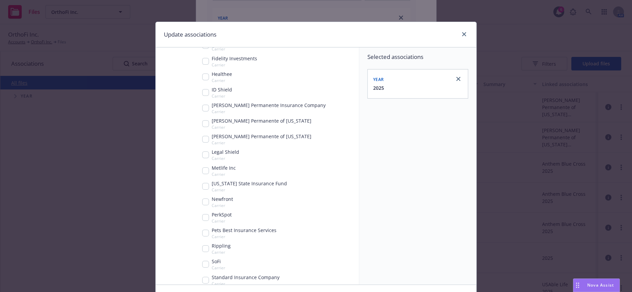
scroll to position [179, 0]
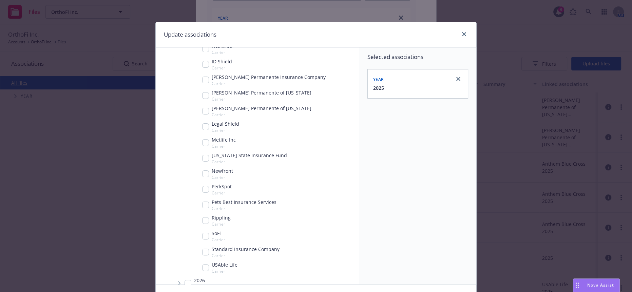
click at [203, 249] on input "Tree Example" at bounding box center [205, 252] width 7 height 7
checkbox input "true"
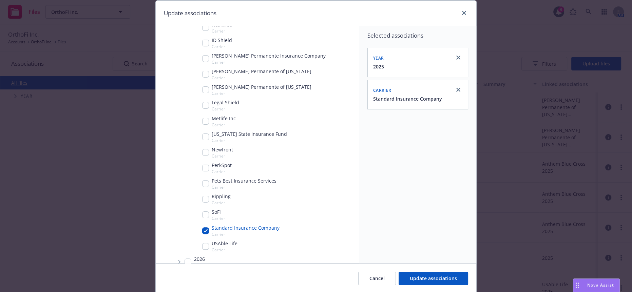
scroll to position [41, 0]
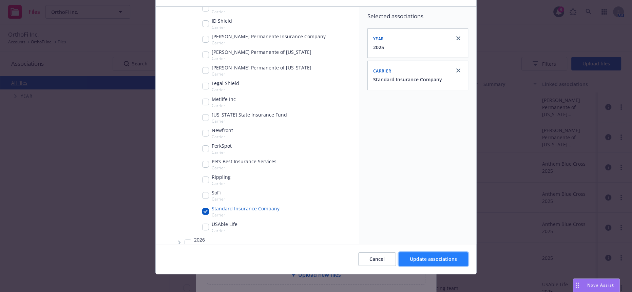
click at [419, 256] on span "Update associations" at bounding box center [433, 259] width 47 height 6
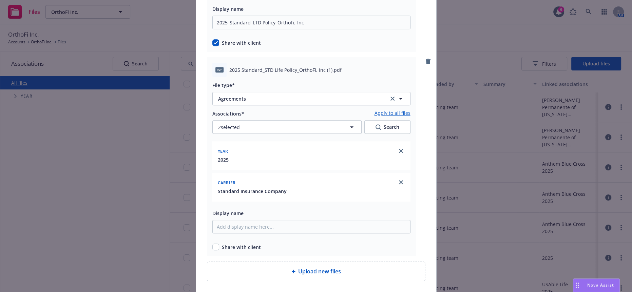
scroll to position [423, 0]
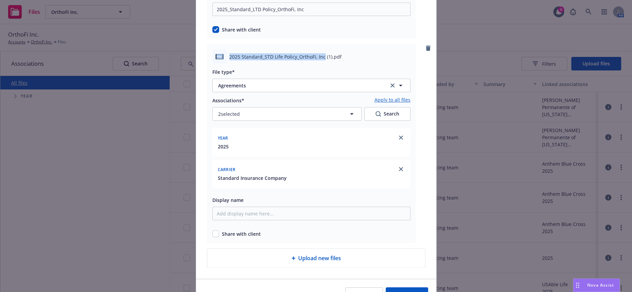
drag, startPoint x: 318, startPoint y: 35, endPoint x: 199, endPoint y: 37, distance: 119.1
copy div "pdf 2025 Standard_STD Life Policy_OrthoFi, Inc"
paste input "pdf 2025 Standard_STD Life Policy_OrthoFi, Inc"
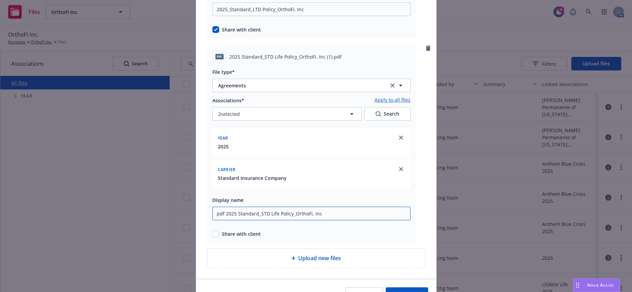
drag, startPoint x: 222, startPoint y: 181, endPoint x: 203, endPoint y: 178, distance: 19.9
click at [207, 178] on div "pdf 2025 Standard_STD Life Policy_OrthoFi, Inc (1).pdf File type* Agreements Ag…" at bounding box center [311, 143] width 209 height 199
type input "2025 Standard_STD Life Policy_OrthoFi, Inc"
click at [212, 231] on input "checkbox" at bounding box center [215, 234] width 7 height 7
checkbox input "true"
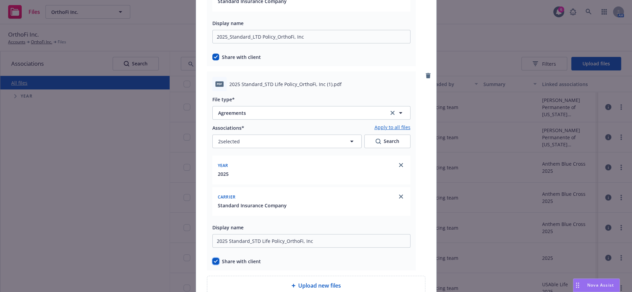
scroll to position [348, 0]
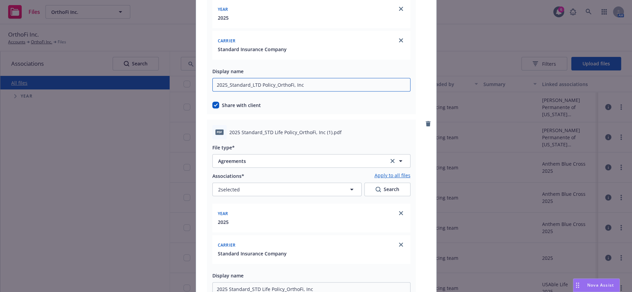
type input "2025 Standard LTD Policy_OrthoFi, Inc"
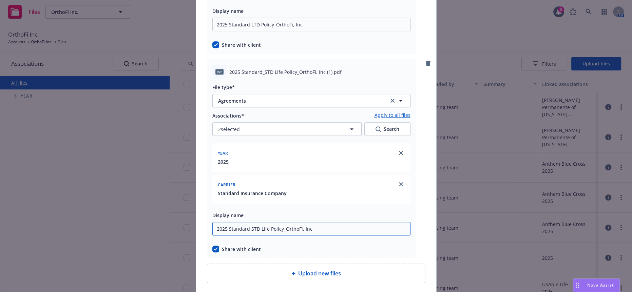
scroll to position [423, 0]
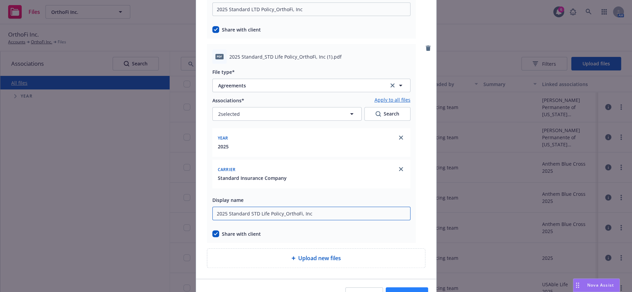
type input "2025 Standard STD Life Policy_OrthoFi, Inc"
click at [403, 291] on span "Add files" at bounding box center [407, 294] width 20 height 6
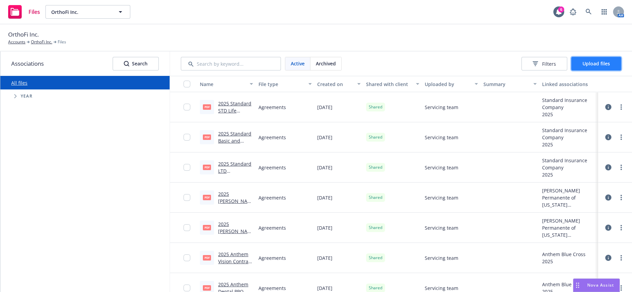
click at [583, 60] on span "Upload files" at bounding box center [596, 63] width 27 height 6
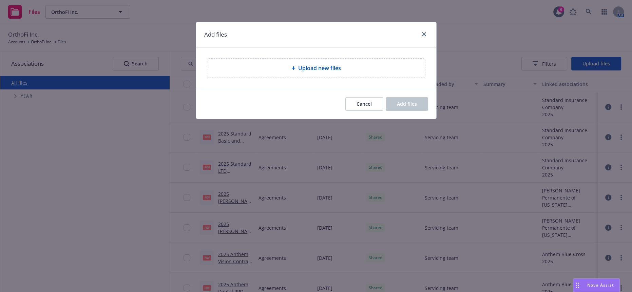
click at [284, 59] on div "Upload new files" at bounding box center [316, 68] width 218 height 19
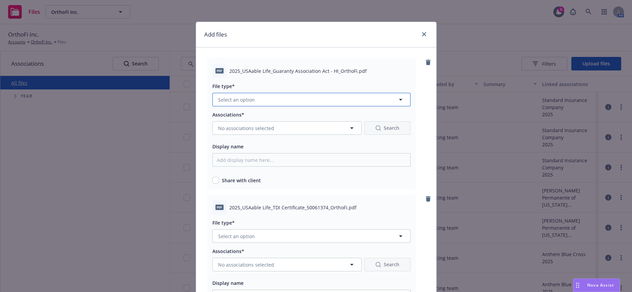
drag, startPoint x: 240, startPoint y: 94, endPoint x: 239, endPoint y: 88, distance: 6.8
click at [239, 96] on span "Select an option" at bounding box center [236, 99] width 37 height 7
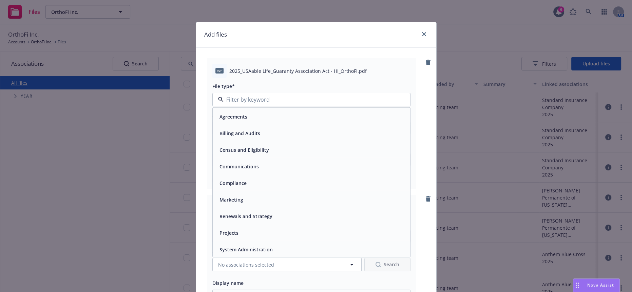
click at [236, 212] on div "Renewals and Strategy" at bounding box center [245, 217] width 57 height 10
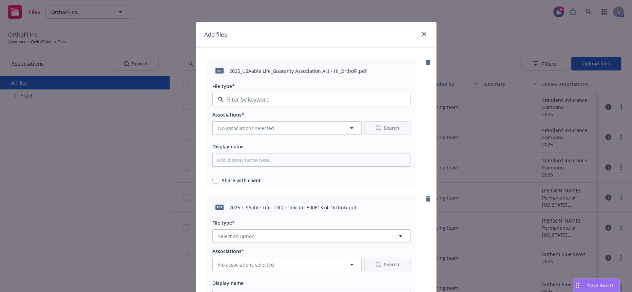
type input "Renewals and Strategy"
click at [234, 96] on span "Renewals and Strategy" at bounding box center [298, 99] width 160 height 7
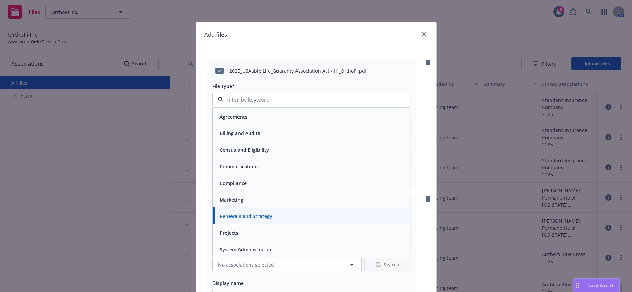
click at [271, 68] on span "2025_USAable Life_Guaranty Association Act - HI_OrthoFi.pdf" at bounding box center [297, 71] width 137 height 7
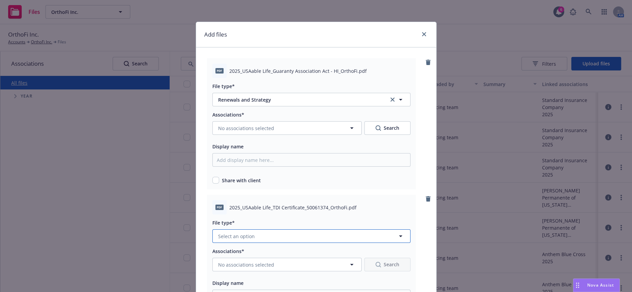
click at [240, 233] on span "Select an option" at bounding box center [236, 236] width 37 height 7
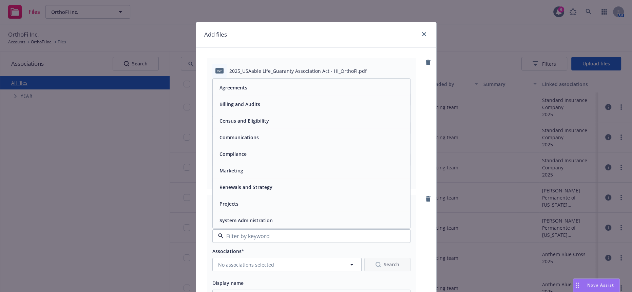
click at [228, 150] on div "Compliance" at bounding box center [232, 155] width 31 height 10
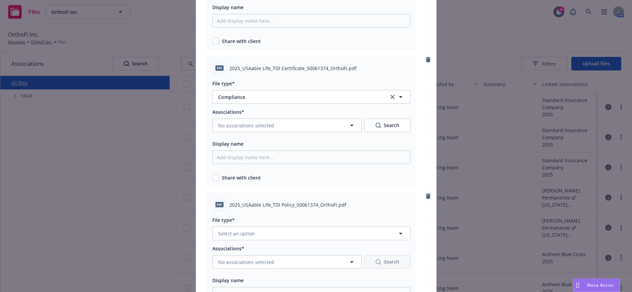
scroll to position [188, 0]
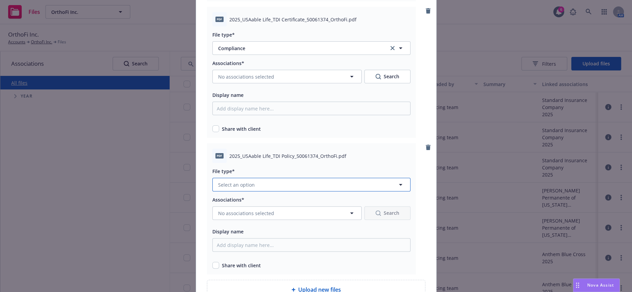
click at [280, 178] on button "Select an option" at bounding box center [311, 185] width 198 height 14
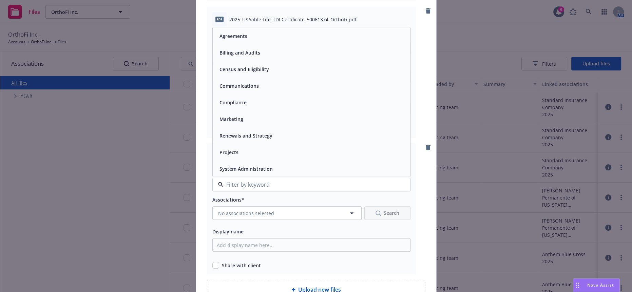
click at [237, 32] on div "Agreements" at bounding box center [233, 37] width 32 height 10
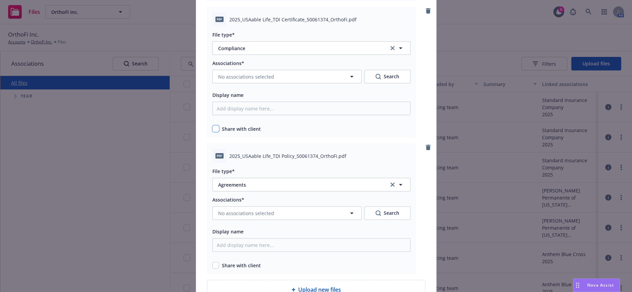
click at [212, 126] on input "checkbox" at bounding box center [215, 129] width 7 height 7
checkbox input "true"
click at [212, 262] on input "checkbox" at bounding box center [215, 265] width 7 height 7
checkbox input "true"
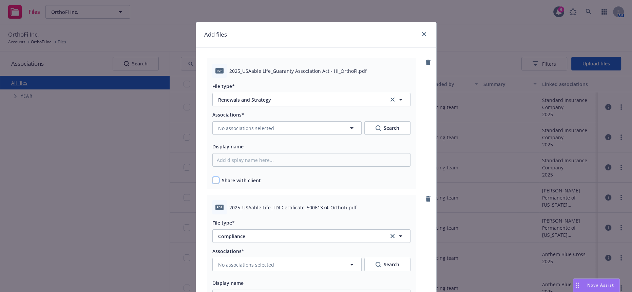
click at [213, 177] on input "checkbox" at bounding box center [215, 180] width 7 height 7
checkbox input "true"
click at [285, 121] on button "No associations selected" at bounding box center [286, 128] width 149 height 14
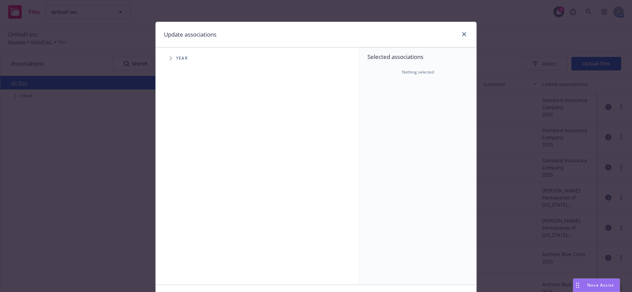
click at [170, 57] on icon "Tree Example" at bounding box center [171, 58] width 3 height 4
drag, startPoint x: 183, startPoint y: 149, endPoint x: 179, endPoint y: 145, distance: 5.5
click at [185, 149] on input "Tree Example" at bounding box center [188, 151] width 7 height 7
checkbox input "true"
click at [174, 146] on span "Tree Example" at bounding box center [179, 151] width 11 height 11
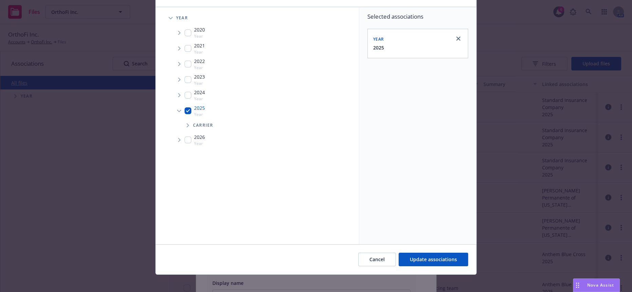
scroll to position [41, 0]
click at [187, 123] on icon "Tree Example" at bounding box center [188, 125] width 3 height 4
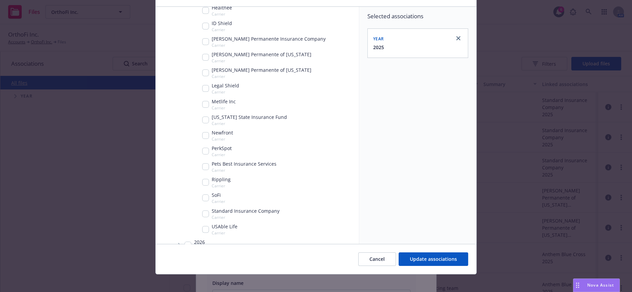
scroll to position [179, 0]
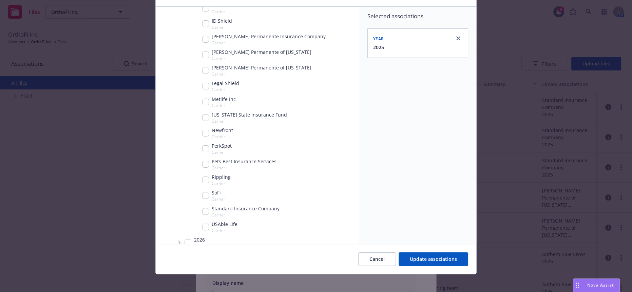
click at [204, 224] on input "Tree Example" at bounding box center [205, 227] width 7 height 7
checkbox input "true"
click at [413, 256] on span "Update associations" at bounding box center [433, 259] width 47 height 6
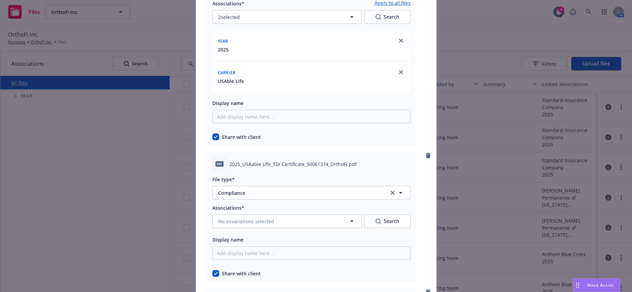
scroll to position [151, 0]
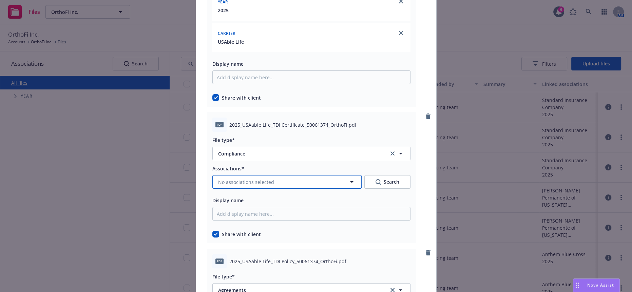
click at [218, 179] on span "No associations selected" at bounding box center [246, 182] width 56 height 7
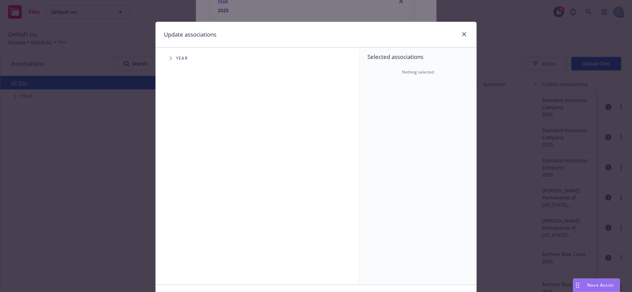
click at [170, 56] on icon "Tree Example" at bounding box center [171, 58] width 3 height 4
click at [185, 148] on input "Tree Example" at bounding box center [188, 151] width 7 height 7
checkbox input "true"
click at [179, 146] on span "Tree Example" at bounding box center [179, 151] width 11 height 11
click at [187, 164] on icon "Tree Example" at bounding box center [188, 166] width 2 height 4
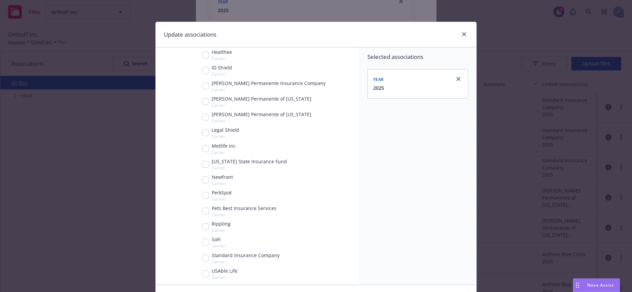
scroll to position [179, 0]
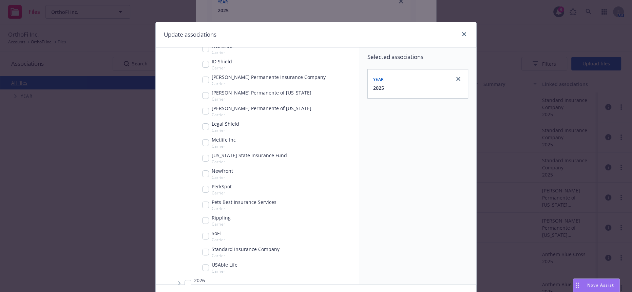
click at [204, 265] on input "Tree Example" at bounding box center [205, 268] width 7 height 7
checkbox input "true"
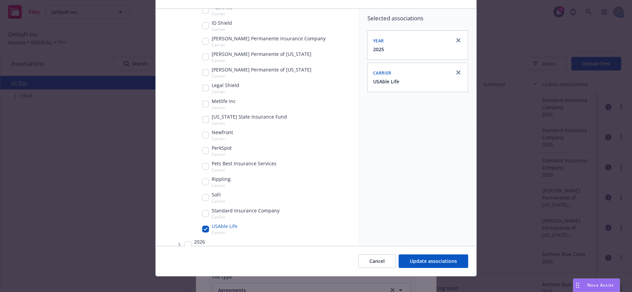
scroll to position [41, 0]
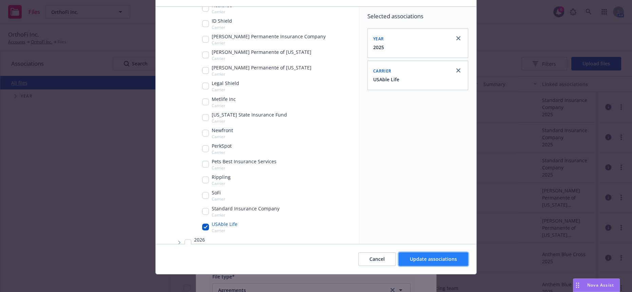
click at [423, 256] on span "Update associations" at bounding box center [433, 259] width 47 height 6
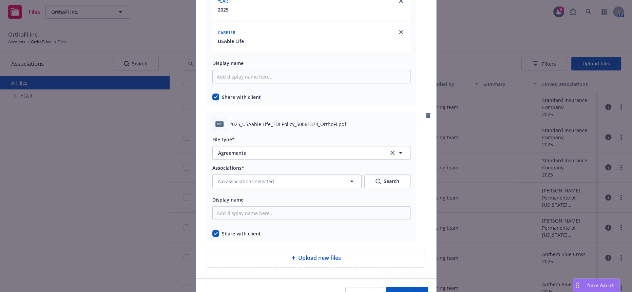
scroll to position [359, 0]
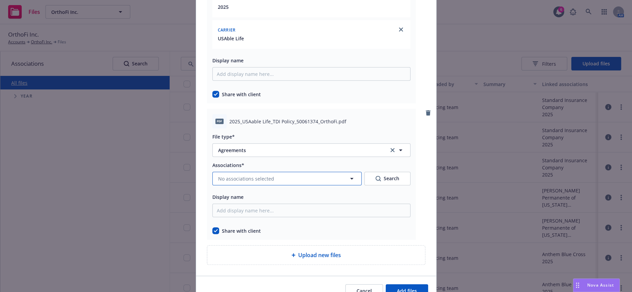
click at [230, 172] on button "No associations selected" at bounding box center [286, 179] width 149 height 14
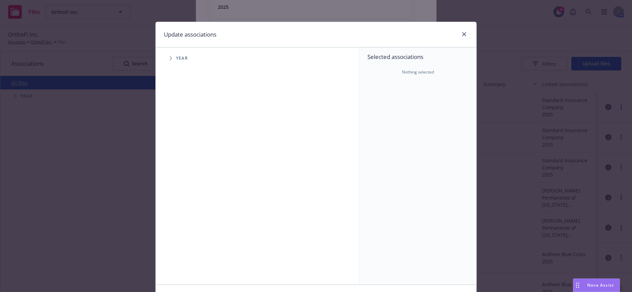
click at [166, 56] on span "Tree Example" at bounding box center [170, 58] width 11 height 11
click at [185, 148] on input "Tree Example" at bounding box center [188, 151] width 7 height 7
checkbox input "true"
click at [178, 146] on span "Tree Example" at bounding box center [179, 151] width 11 height 11
click at [186, 162] on span "Tree Example" at bounding box center [187, 165] width 11 height 11
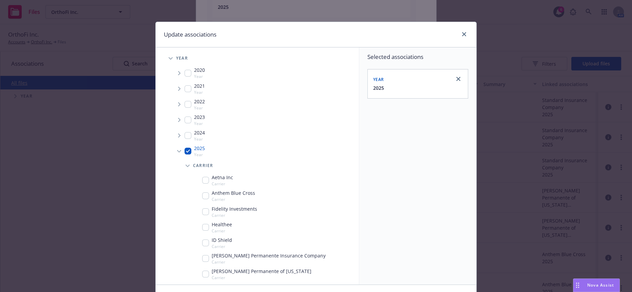
scroll to position [179, 0]
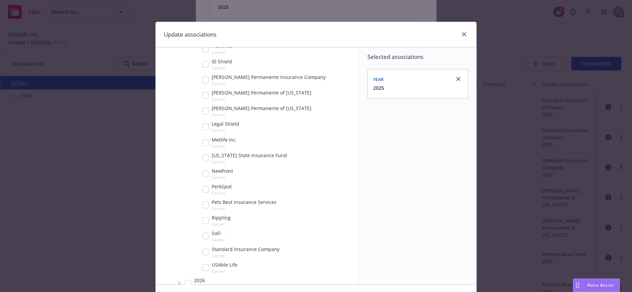
click at [204, 262] on div "USAble Life Carrier" at bounding box center [219, 268] width 35 height 13
checkbox input "true"
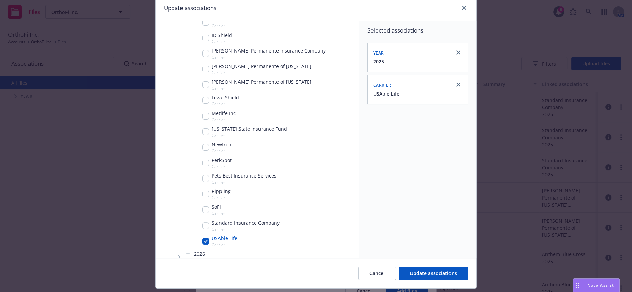
scroll to position [41, 0]
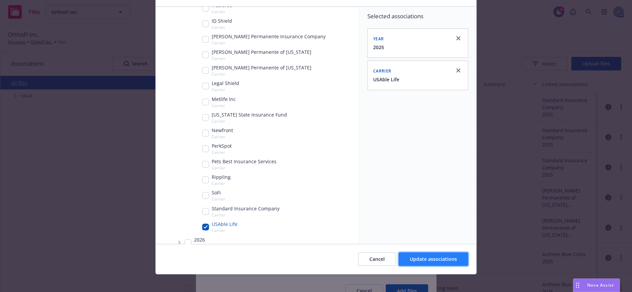
click at [417, 261] on button "Update associations" at bounding box center [434, 260] width 70 height 14
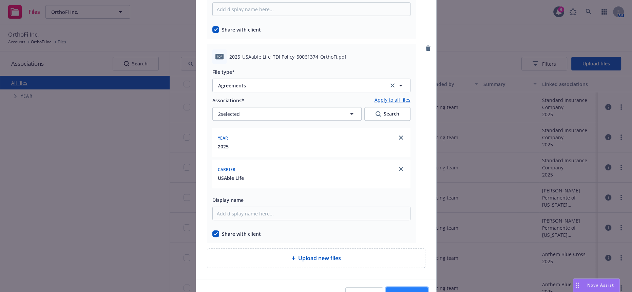
click at [406, 291] on span "Add files" at bounding box center [407, 294] width 20 height 6
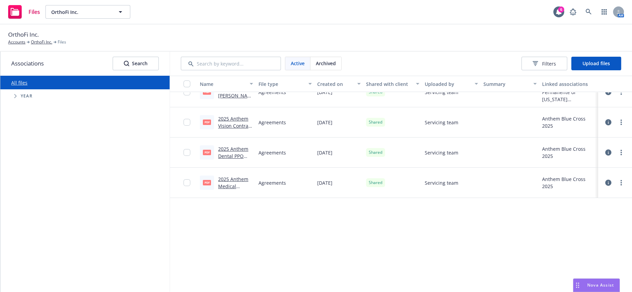
scroll to position [75, 0]
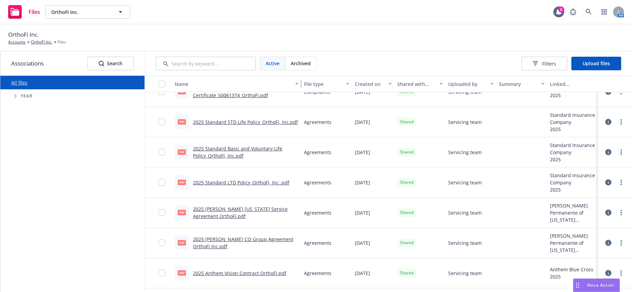
drag, startPoint x: 252, startPoint y: 77, endPoint x: 330, endPoint y: 104, distance: 82.8
click at [330, 104] on div "Name File type Created on Shared with client Uploaded by Summary Linked associa…" at bounding box center [388, 186] width 487 height 220
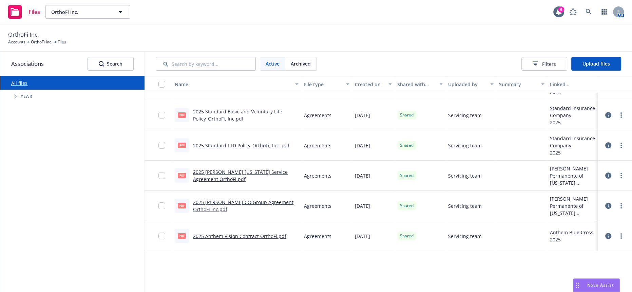
scroll to position [0, 0]
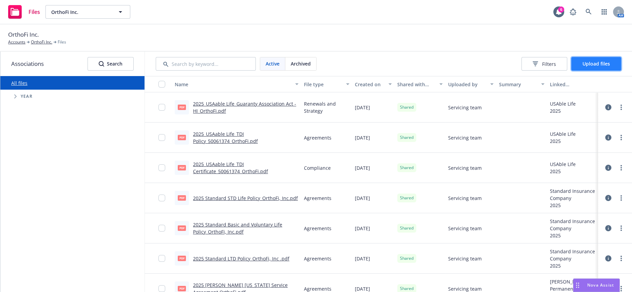
click at [597, 64] on button "Upload files" at bounding box center [596, 64] width 50 height 14
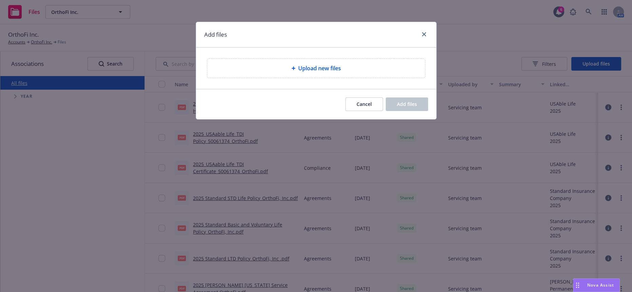
click at [354, 66] on div "Upload new files" at bounding box center [316, 68] width 207 height 8
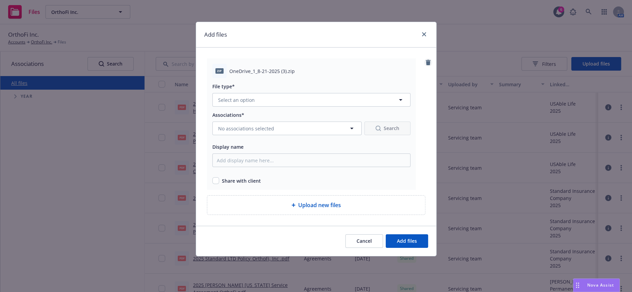
click at [427, 60] on icon "remove" at bounding box center [428, 62] width 5 height 5
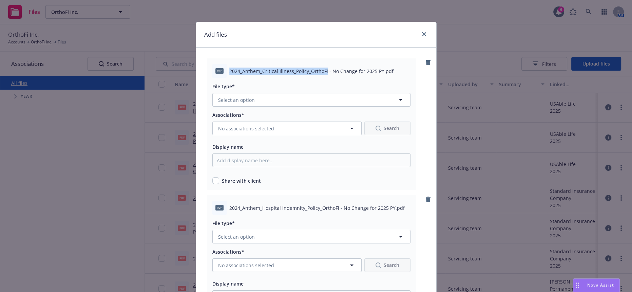
drag, startPoint x: 321, startPoint y: 67, endPoint x: 224, endPoint y: 65, distance: 97.4
click at [224, 65] on div "pdf 2024_Anthem_Critical Illness_Policy_OrthoFi - No Change for 2025 PY.pdf" at bounding box center [311, 71] width 198 height 14
copy span "2024_Anthem_Critical Illness_Policy_OrthoFi"
click at [243, 96] on span "Select an option" at bounding box center [236, 99] width 37 height 7
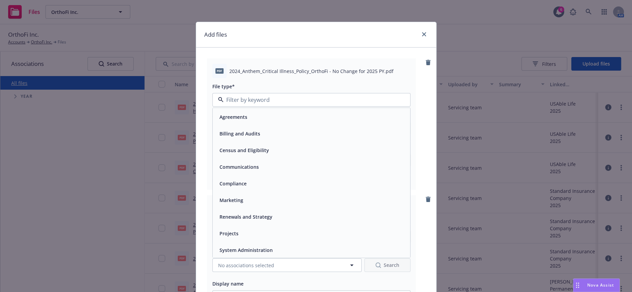
click at [240, 113] on span "Agreements" at bounding box center [234, 116] width 28 height 7
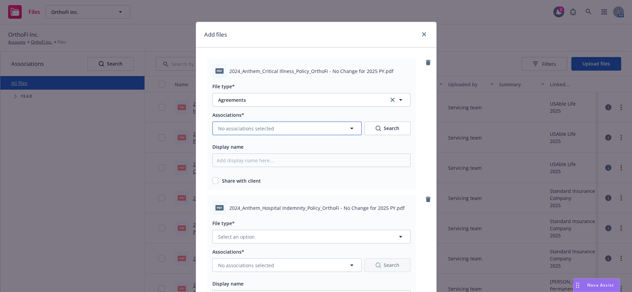
click at [226, 125] on span "No associations selected" at bounding box center [246, 128] width 56 height 7
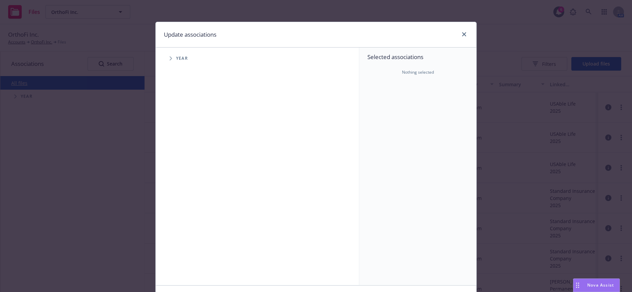
click at [166, 53] on span "Tree Example" at bounding box center [170, 58] width 11 height 11
click at [185, 148] on input "Tree Example" at bounding box center [188, 151] width 7 height 7
checkbox input "true"
click at [178, 149] on icon "Tree Example" at bounding box center [179, 151] width 2 height 4
click at [187, 164] on icon "Tree Example" at bounding box center [188, 166] width 3 height 4
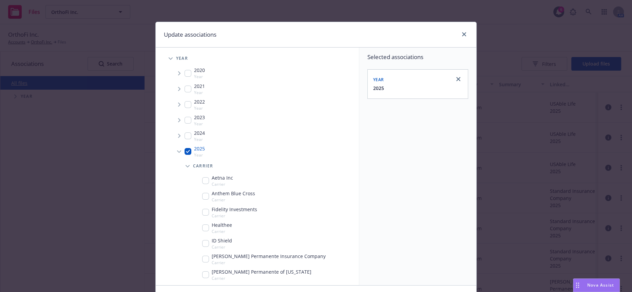
click at [203, 193] on input "Tree Example" at bounding box center [205, 196] width 7 height 7
checkbox input "true"
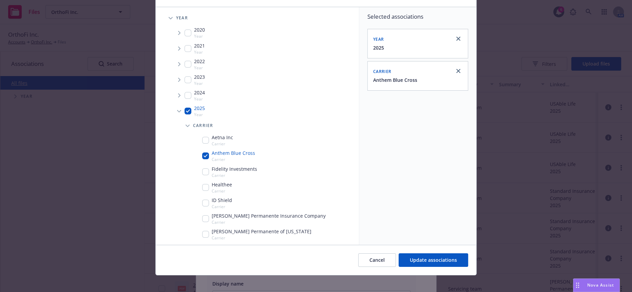
scroll to position [41, 0]
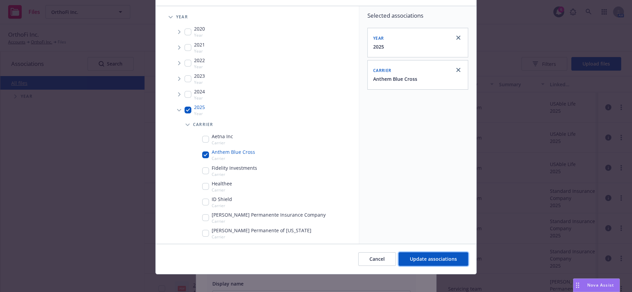
click at [417, 255] on span "Update associations" at bounding box center [433, 258] width 47 height 6
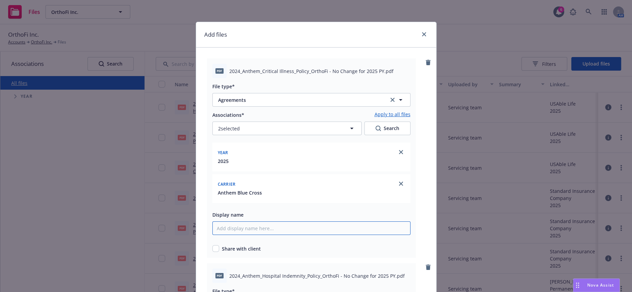
click at [224, 221] on input "Display name" at bounding box center [311, 228] width 198 height 14
paste input "2024_Anthem_Critical Illness_Policy_OrthoFi"
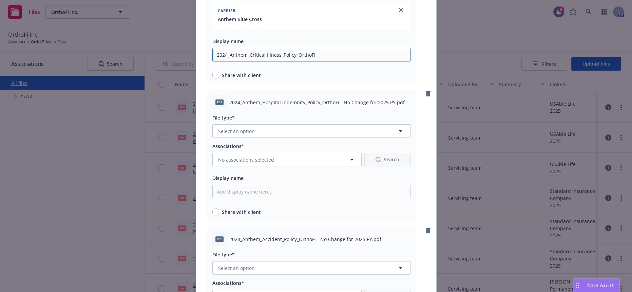
scroll to position [188, 0]
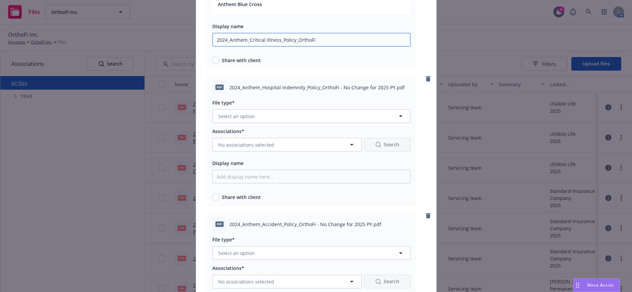
type input "2024_Anthem_Critical Illness_Policy_OrthoFi"
click at [214, 57] on input "checkbox" at bounding box center [215, 60] width 7 height 7
checkbox input "true"
click at [228, 113] on span "Select an option" at bounding box center [236, 116] width 37 height 7
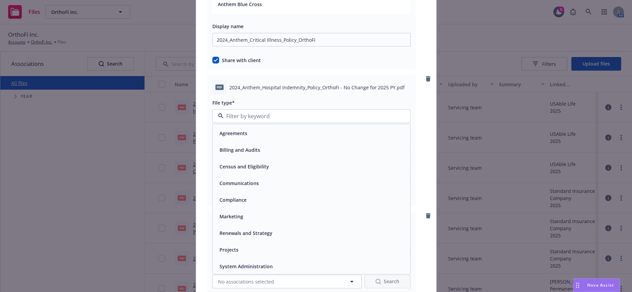
click at [241, 130] on span "Agreements" at bounding box center [234, 133] width 28 height 7
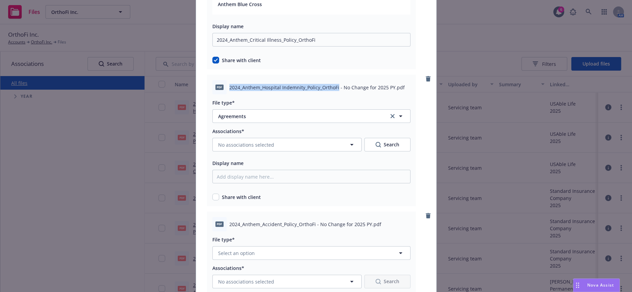
drag, startPoint x: 333, startPoint y: 74, endPoint x: 224, endPoint y: 71, distance: 108.9
click at [224, 80] on div "pdf 2024_Anthem_Hospital Indemnity_Policy_OrthoFi - No Change for 2025 PY.pdf" at bounding box center [311, 87] width 198 height 14
copy span "2024_Anthem_Hospital Indemnity_Policy_OrthoFi"
click at [242, 141] on span "No associations selected" at bounding box center [246, 144] width 56 height 7
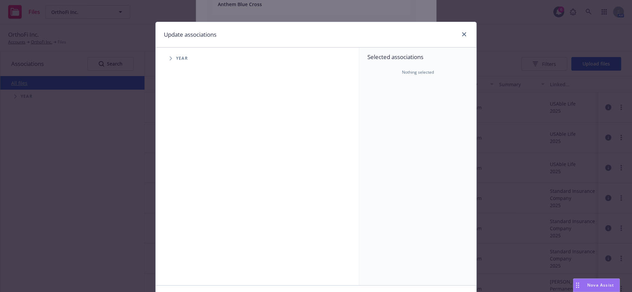
click at [166, 57] on span "Tree Example" at bounding box center [170, 58] width 11 height 11
click at [187, 148] on input "Tree Example" at bounding box center [188, 151] width 7 height 7
checkbox input "true"
click at [177, 146] on span "Tree Example" at bounding box center [179, 151] width 11 height 11
click at [187, 164] on icon "Tree Example" at bounding box center [188, 166] width 3 height 4
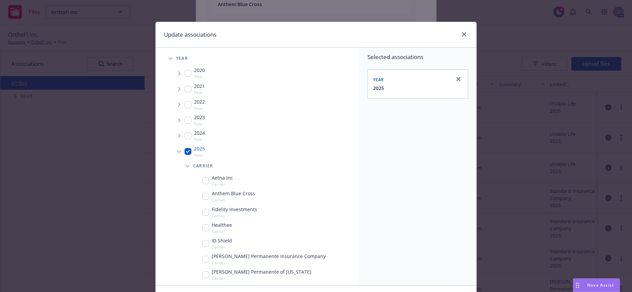
click at [202, 193] on input "Tree Example" at bounding box center [205, 196] width 7 height 7
checkbox input "true"
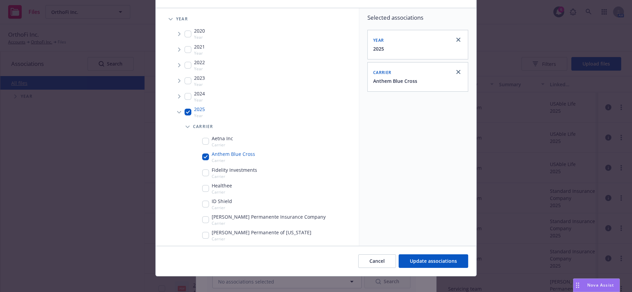
scroll to position [41, 0]
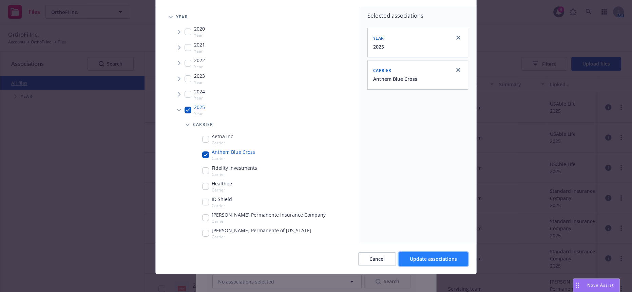
click at [421, 255] on span "Update associations" at bounding box center [433, 258] width 47 height 6
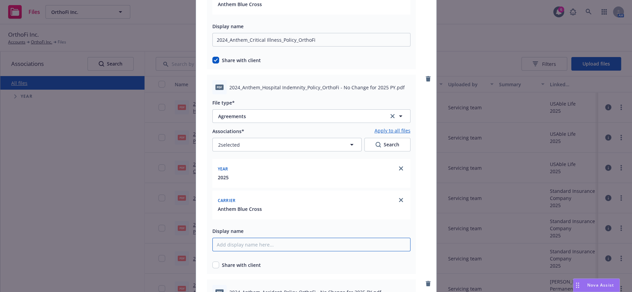
click at [231, 46] on input "Display name" at bounding box center [311, 40] width 198 height 14
paste input "2024_Anthem_Hospital Indemnity_Policy_OrthoFi"
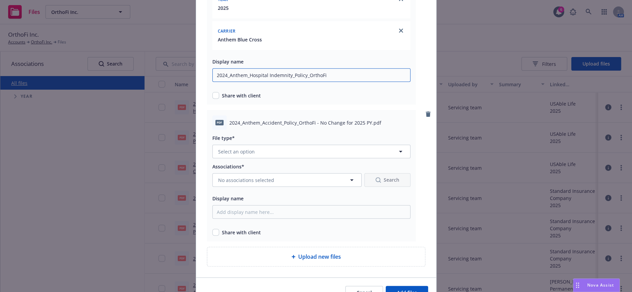
scroll to position [359, 0]
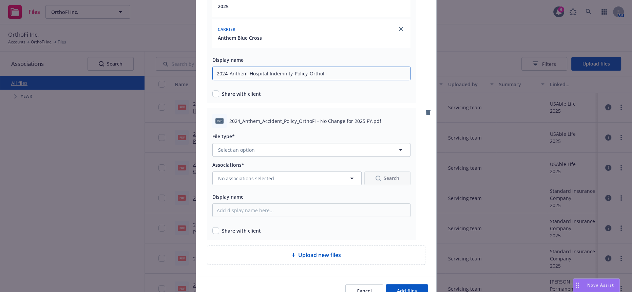
type input "2024_Anthem_Hospital Indemnity_Policy_OrthoFi"
click at [212, 90] on input "checkbox" at bounding box center [215, 93] width 7 height 7
checkbox input "true"
click at [223, 146] on span "Select an option" at bounding box center [236, 149] width 37 height 7
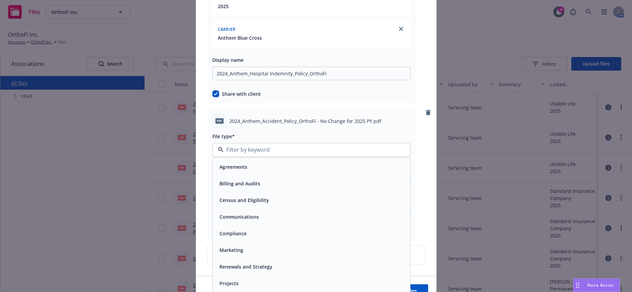
click at [227, 163] on span "Agreements" at bounding box center [234, 166] width 28 height 7
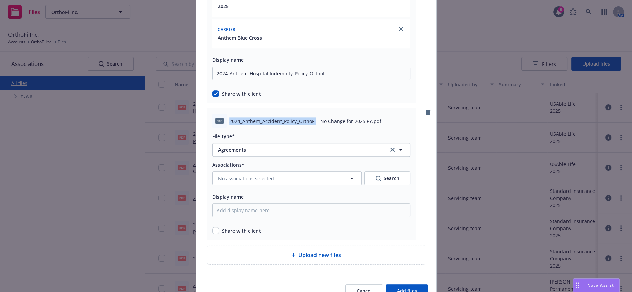
drag, startPoint x: 309, startPoint y: 97, endPoint x: 224, endPoint y: 97, distance: 85.2
click at [224, 114] on div "pdf 2024_Anthem_Accident_Policy_OrthoFi - No Change for 2025 PY.pdf" at bounding box center [311, 121] width 198 height 14
copy span "2024_Anthem_Accident_Policy_OrthoFi"
click at [252, 175] on span "No associations selected" at bounding box center [246, 178] width 56 height 7
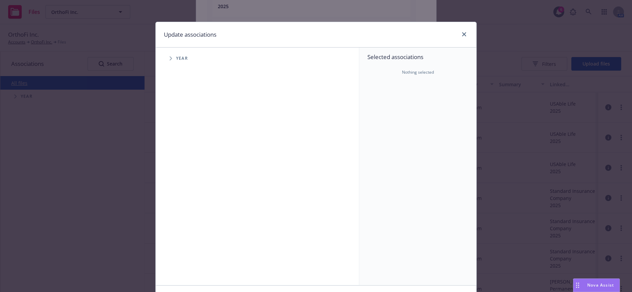
click at [170, 57] on span "Tree Example" at bounding box center [170, 58] width 11 height 11
click at [185, 148] on input "Tree Example" at bounding box center [188, 151] width 7 height 7
checkbox input "true"
click at [178, 149] on icon "Tree Example" at bounding box center [179, 151] width 3 height 4
click at [182, 161] on span "Tree Example" at bounding box center [187, 165] width 11 height 11
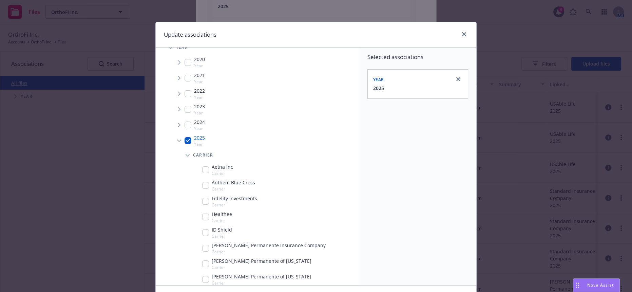
scroll to position [0, 0]
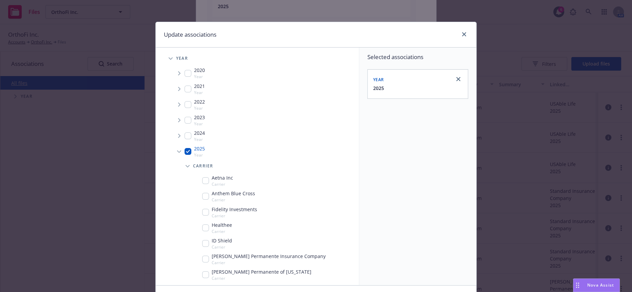
click at [202, 193] on input "Tree Example" at bounding box center [205, 196] width 7 height 7
checkbox input "true"
click at [450, 192] on div "Selected associations Year 2025 Carrier Anthem Blue Cross" at bounding box center [417, 165] width 117 height 237
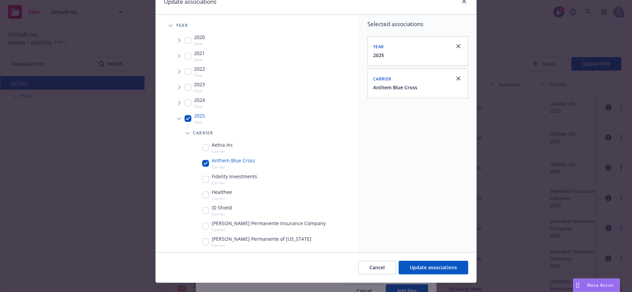
scroll to position [41, 0]
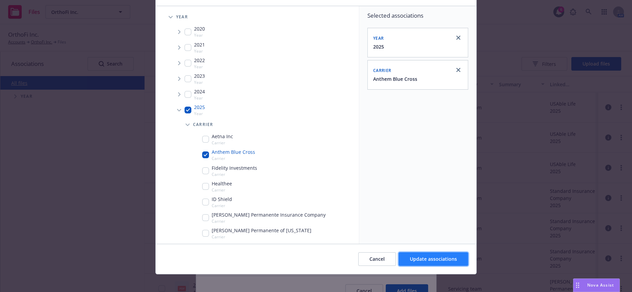
click at [432, 256] on span "Update associations" at bounding box center [433, 258] width 47 height 6
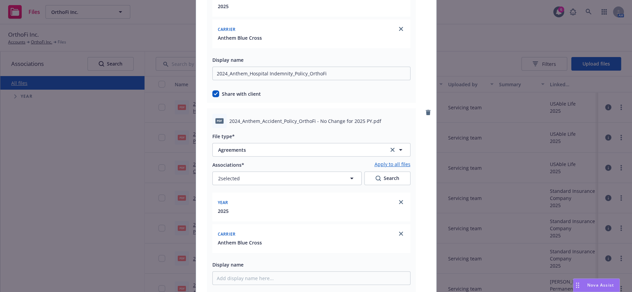
checkbox input "true"
paste input "2024_Anthem_Accident_Policy_OrthoFi"
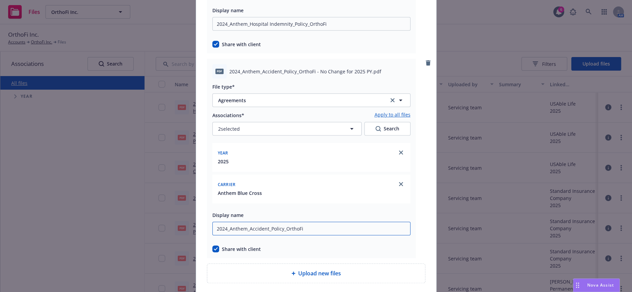
scroll to position [424, 0]
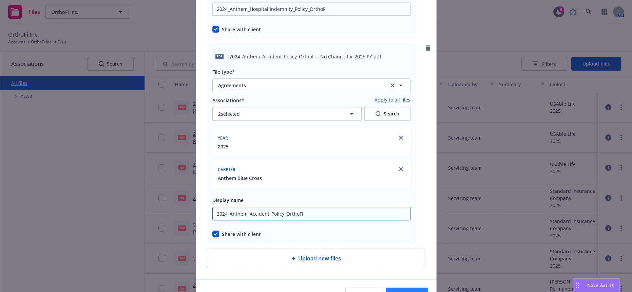
type input "2024_Anthem_Accident_Policy_OrthoFi"
click at [397, 291] on span "Add files" at bounding box center [407, 294] width 20 height 6
